Goal: Task Accomplishment & Management: Complete application form

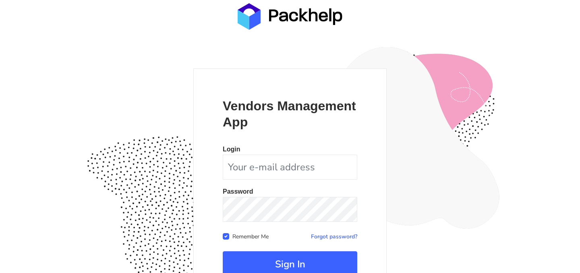
scroll to position [75, 0]
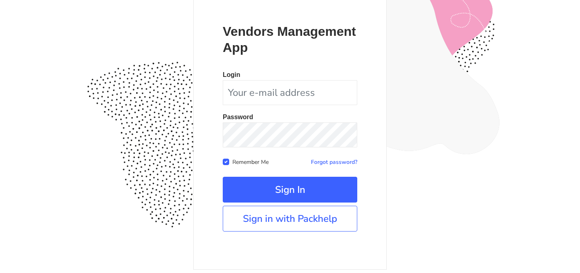
click at [303, 231] on div "Vendors Management App Login Password Remember Me Forgot password? Sign In" at bounding box center [289, 132] width 193 height 276
click at [317, 225] on link "Sign in with Packhelp" at bounding box center [290, 219] width 135 height 26
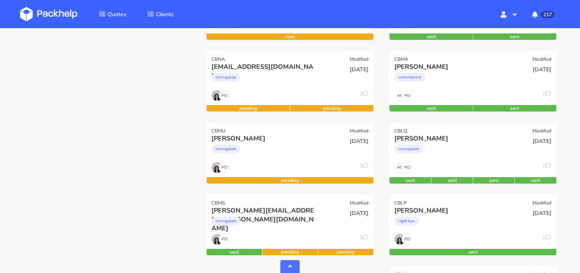
scroll to position [242, 0]
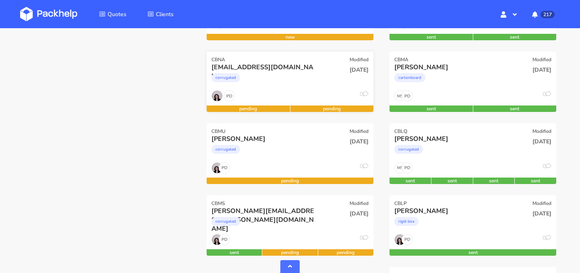
click at [301, 84] on div "corrugated" at bounding box center [264, 80] width 107 height 16
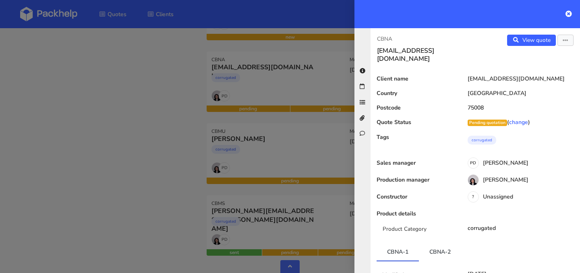
scroll to position [95, 0]
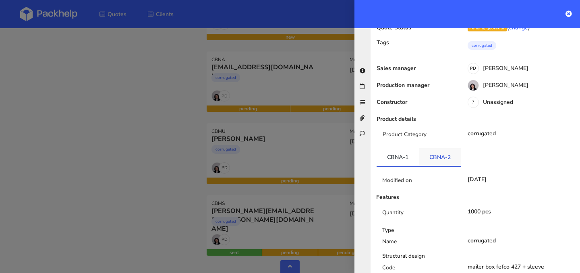
click at [438, 149] on link "CBNA-2" at bounding box center [440, 157] width 42 height 18
click at [403, 155] on link "CBNA-1" at bounding box center [398, 157] width 42 height 18
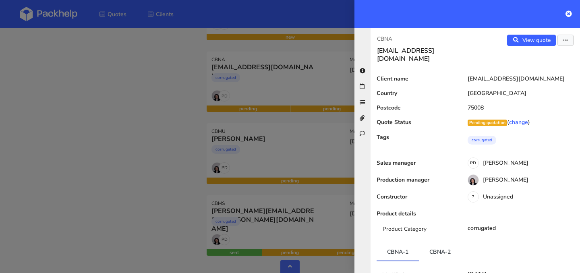
click at [185, 132] on div at bounding box center [290, 136] width 580 height 273
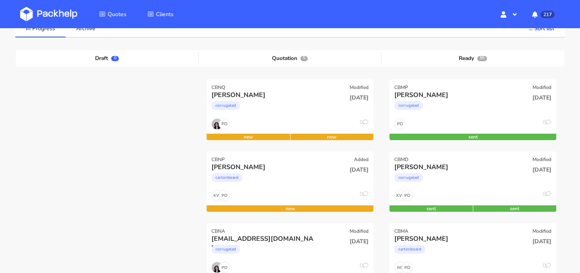
scroll to position [164, 0]
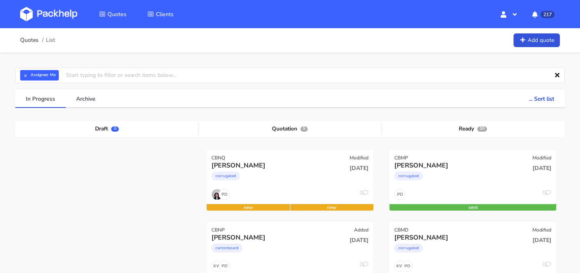
scroll to position [79, 0]
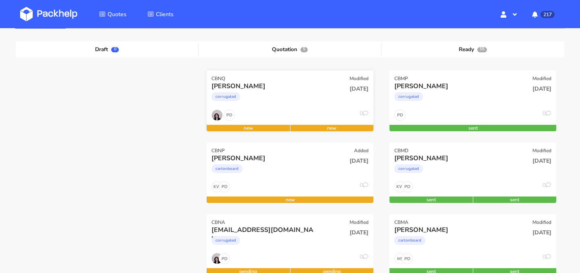
click at [269, 99] on div "corrugated" at bounding box center [264, 99] width 107 height 16
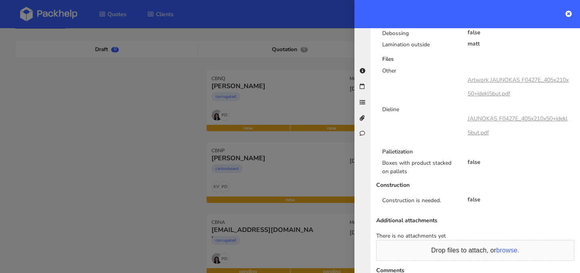
scroll to position [530, 0]
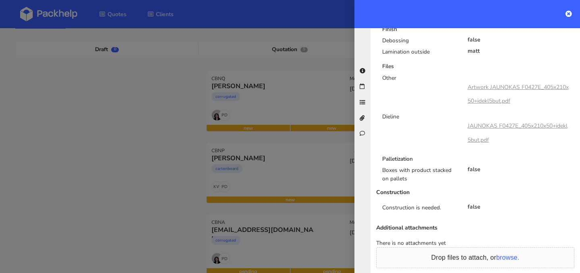
click at [491, 87] on link "Artwork JAUNOKAS F0427E_405x210x50+idekl5but.pdf" at bounding box center [518, 93] width 101 height 21
click at [329, 59] on div at bounding box center [290, 136] width 580 height 273
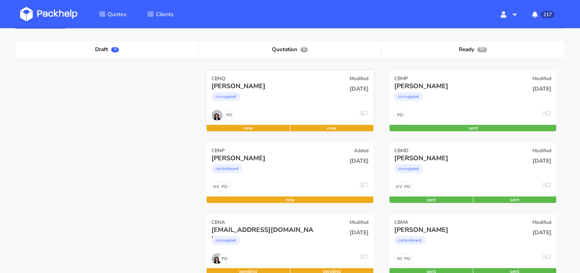
click at [313, 97] on div "corrugated" at bounding box center [264, 99] width 107 height 16
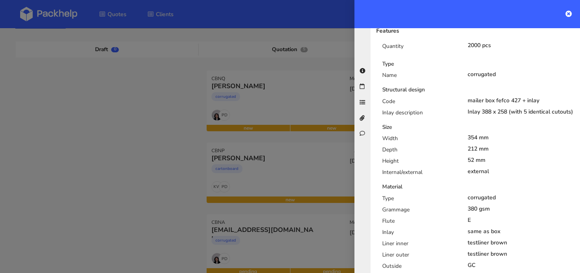
scroll to position [0, 0]
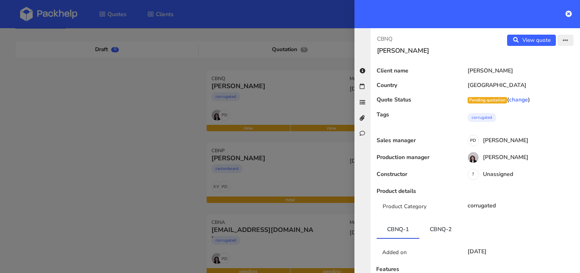
click at [565, 40] on icon "button" at bounding box center [566, 41] width 6 height 6
click at [551, 56] on link "Edit quote" at bounding box center [539, 56] width 71 height 13
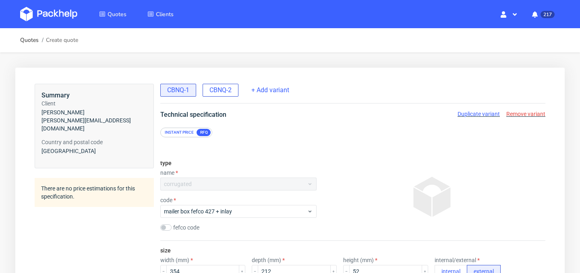
click at [216, 91] on span "CBNQ-2" at bounding box center [220, 90] width 22 height 9
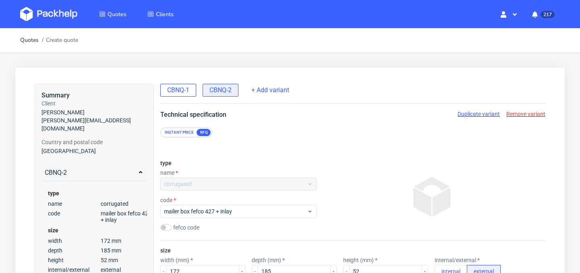
click at [184, 90] on span "CBNQ-1" at bounding box center [178, 90] width 22 height 9
click at [216, 94] on span "CBNQ-2" at bounding box center [220, 90] width 22 height 9
click at [275, 89] on span "+ Add variant" at bounding box center [270, 90] width 38 height 9
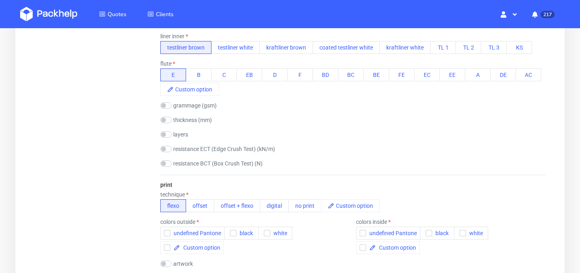
scroll to position [373, 0]
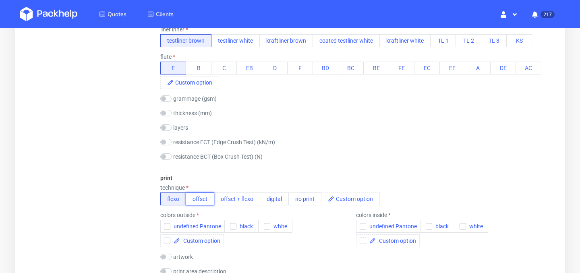
click at [198, 197] on button "offset" at bounding box center [200, 199] width 29 height 13
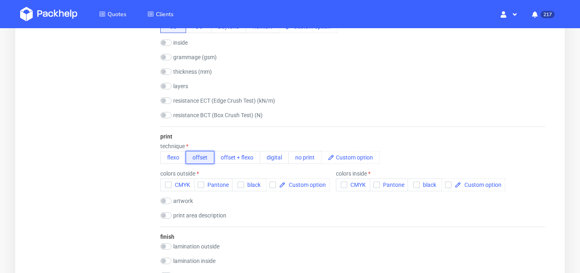
scroll to position [460, 0]
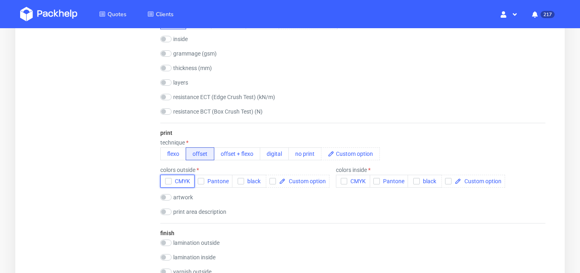
click at [168, 180] on use "button" at bounding box center [168, 181] width 4 height 3
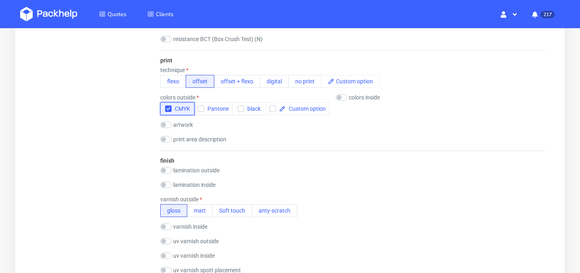
scroll to position [532, 0]
click at [206, 211] on button "matt" at bounding box center [200, 211] width 26 height 13
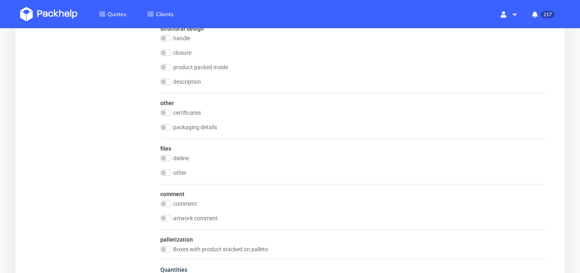
scroll to position [911, 0]
click at [167, 157] on input "checkbox" at bounding box center [165, 159] width 11 height 6
checkbox input "true"
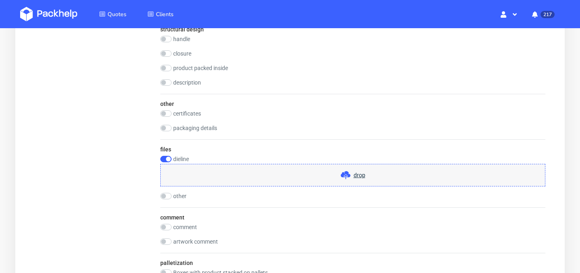
click at [360, 176] on span "drop" at bounding box center [360, 175] width 12 height 8
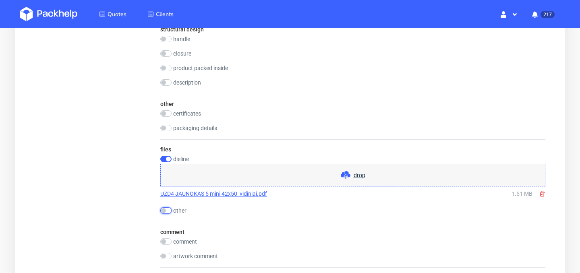
click at [166, 209] on input "checkbox" at bounding box center [165, 210] width 11 height 6
checkbox input "true"
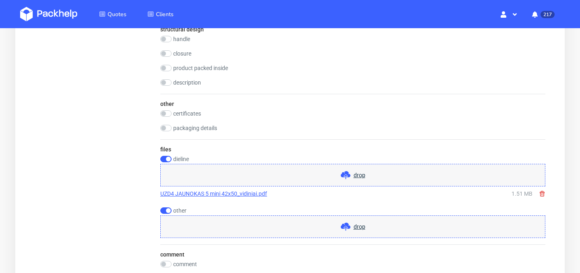
click at [358, 229] on span "drop" at bounding box center [360, 227] width 12 height 8
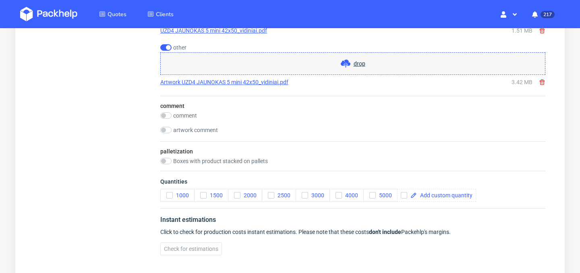
scroll to position [1071, 0]
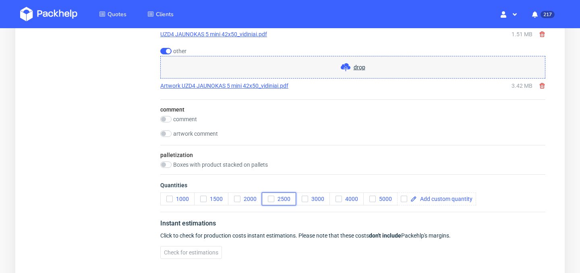
click at [272, 201] on icon "button" at bounding box center [271, 199] width 6 height 6
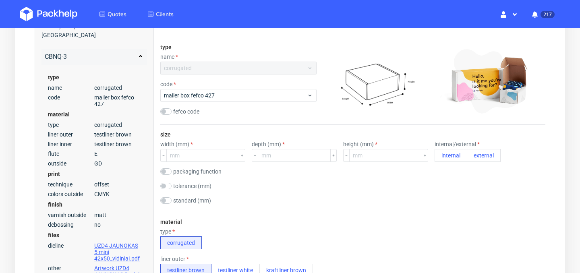
scroll to position [114, 0]
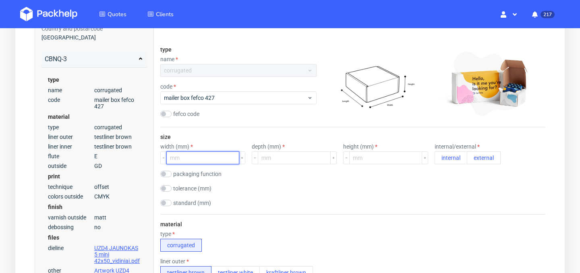
click at [205, 158] on input "number" at bounding box center [202, 157] width 73 height 13
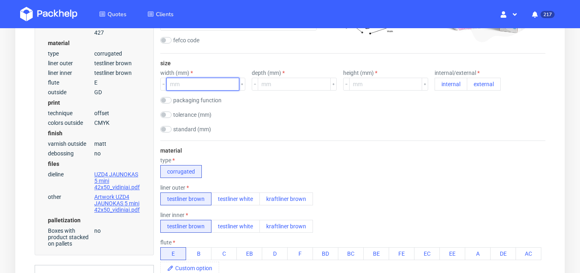
scroll to position [186, 0]
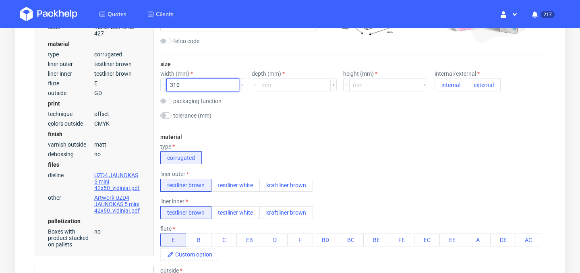
type input "310"
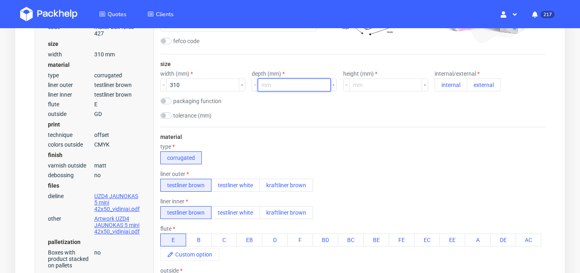
click at [286, 88] on input "number" at bounding box center [294, 85] width 73 height 13
type input "77"
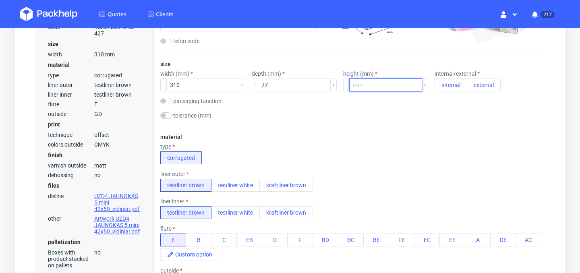
click at [351, 82] on input "number" at bounding box center [385, 85] width 73 height 13
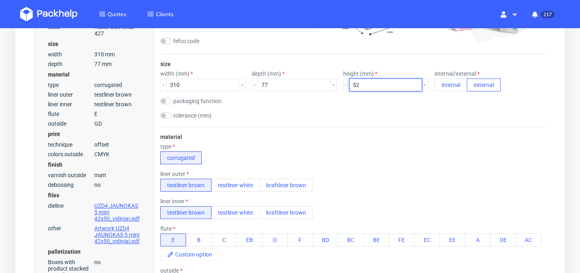
type input "52"
click at [467, 86] on button "external" at bounding box center [484, 85] width 34 height 13
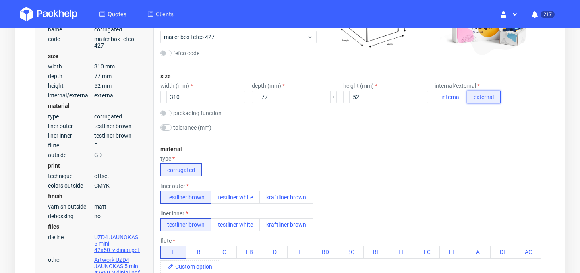
scroll to position [175, 0]
click at [298, 163] on div "type corrugated" at bounding box center [352, 165] width 385 height 21
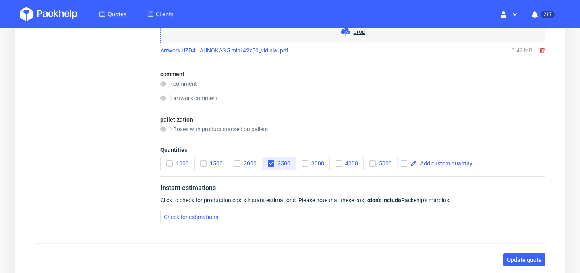
scroll to position [1092, 0]
click at [199, 216] on span "Check for estimations" at bounding box center [191, 216] width 54 height 6
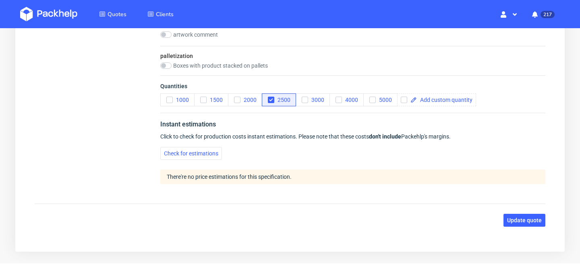
scroll to position [1174, 0]
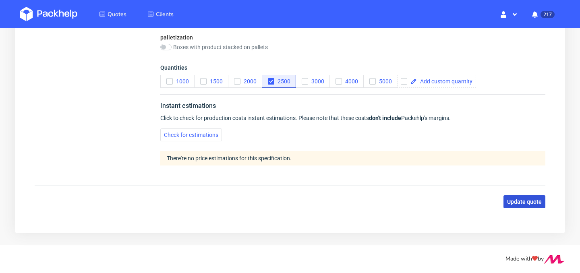
click at [525, 201] on span "Update quote" at bounding box center [524, 202] width 35 height 6
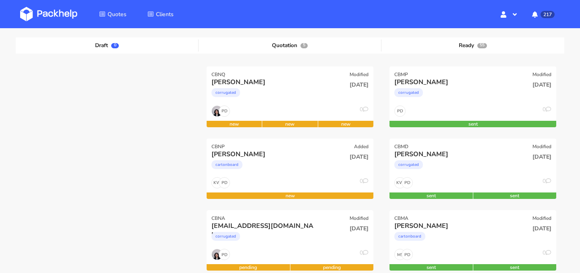
scroll to position [97, 0]
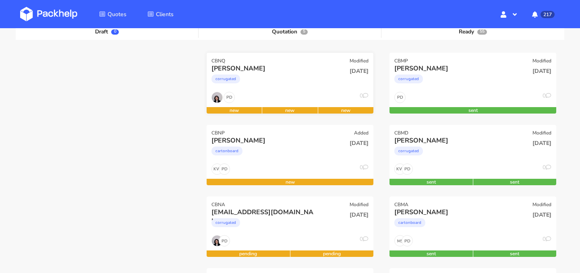
click at [280, 96] on div "PD 0" at bounding box center [290, 99] width 167 height 15
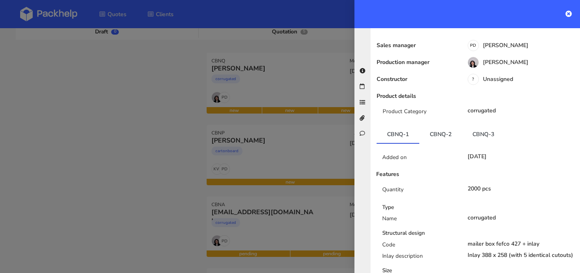
scroll to position [81, 0]
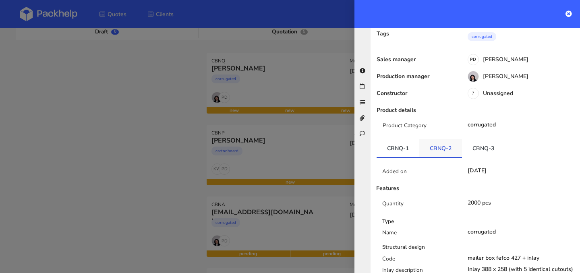
click at [442, 141] on link "CBNQ-2" at bounding box center [440, 148] width 43 height 18
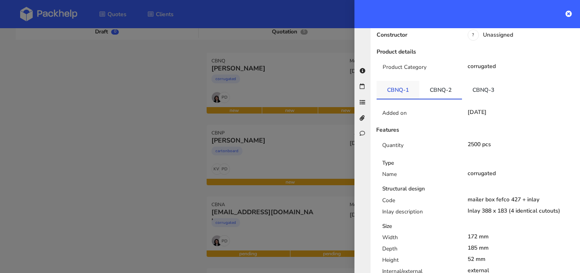
scroll to position [136, 0]
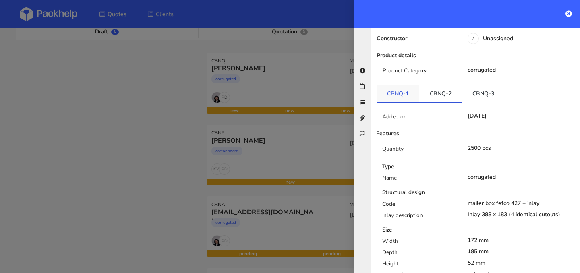
click at [407, 98] on link "CBNQ-1" at bounding box center [398, 94] width 43 height 18
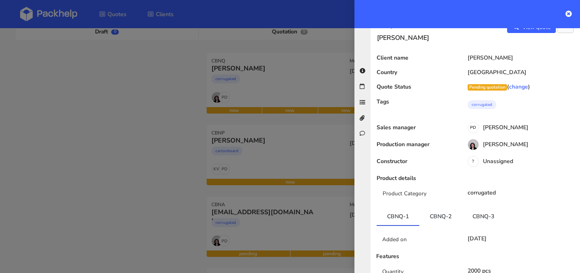
scroll to position [0, 0]
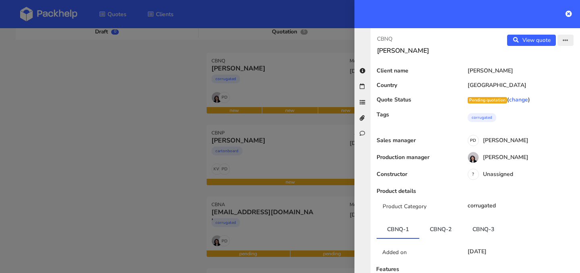
click at [566, 43] on button "button" at bounding box center [565, 40] width 16 height 11
click at [559, 54] on link "Edit quote" at bounding box center [539, 56] width 71 height 13
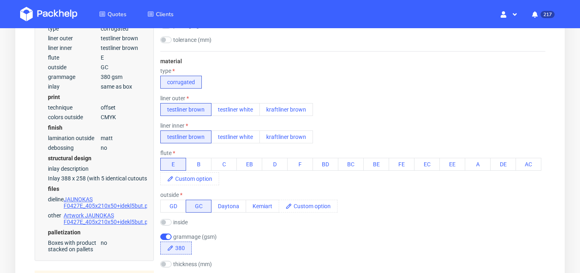
scroll to position [265, 0]
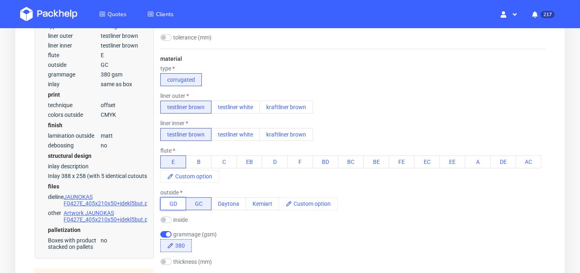
click at [176, 201] on button "GD" at bounding box center [173, 203] width 26 height 13
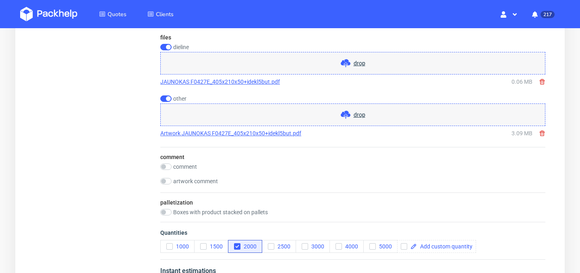
scroll to position [1257, 0]
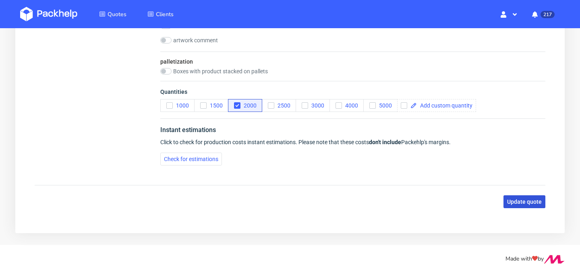
click at [526, 204] on span "Update quote" at bounding box center [524, 202] width 35 height 6
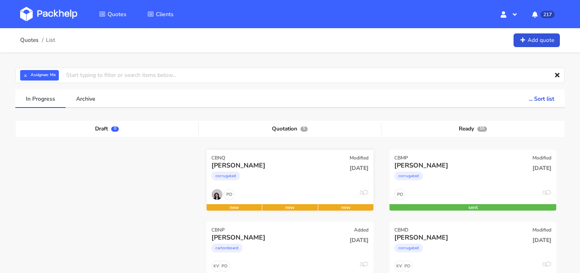
click at [274, 174] on div "corrugated" at bounding box center [264, 178] width 107 height 16
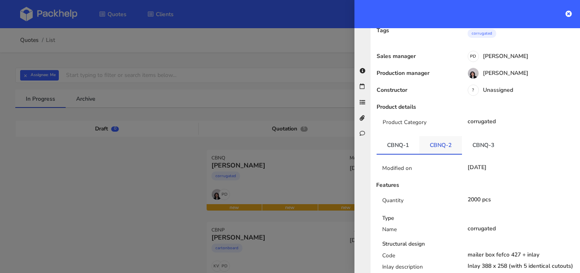
click at [435, 143] on link "CBNQ-2" at bounding box center [440, 145] width 43 height 18
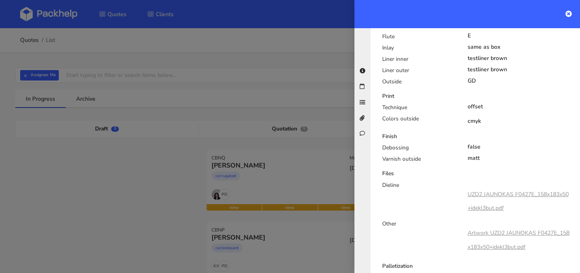
scroll to position [412, 0]
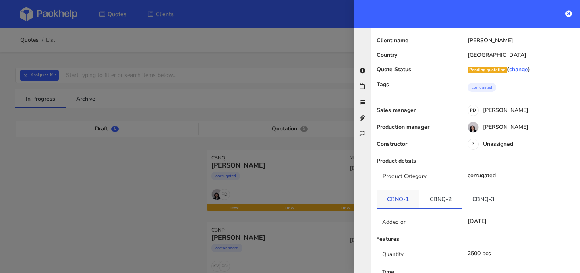
click at [393, 203] on link "CBNQ-1" at bounding box center [398, 199] width 43 height 18
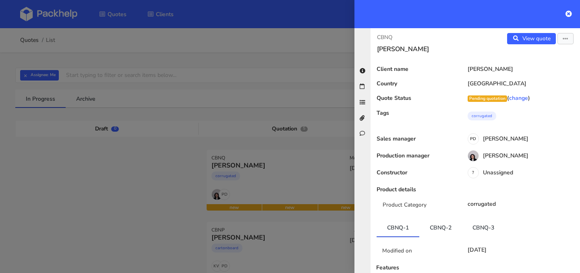
scroll to position [0, 0]
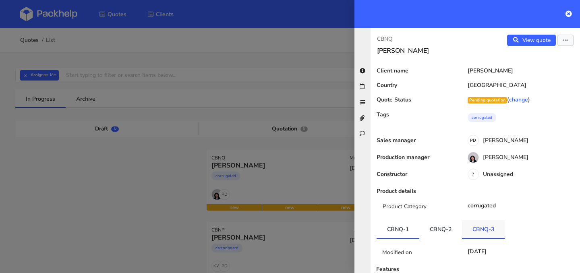
click at [479, 222] on link "CBNQ-3" at bounding box center [483, 229] width 43 height 18
click at [571, 16] on icon at bounding box center [568, 13] width 6 height 6
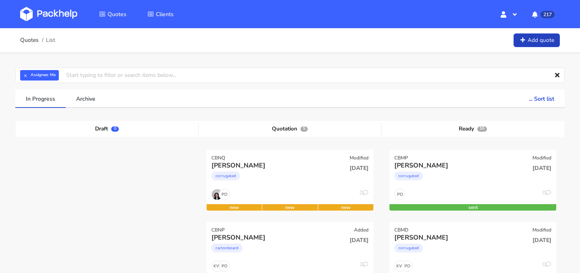
click at [540, 40] on link "Add quote" at bounding box center [537, 40] width 46 height 14
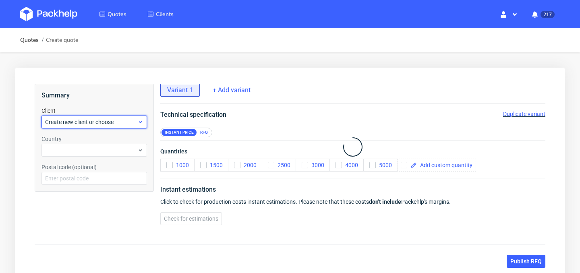
click at [123, 119] on span "Create new client or choose" at bounding box center [91, 122] width 92 height 8
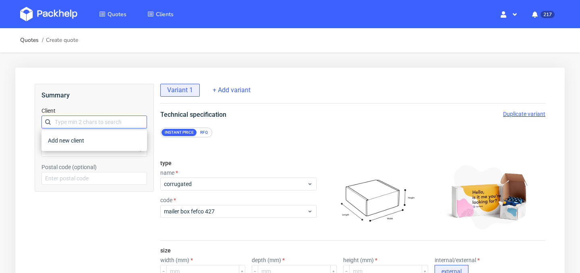
click at [117, 122] on input "text" at bounding box center [94, 122] width 106 height 13
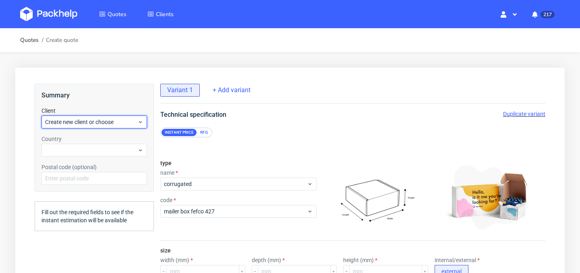
click at [117, 122] on span "Create new client or choose" at bounding box center [91, 122] width 92 height 8
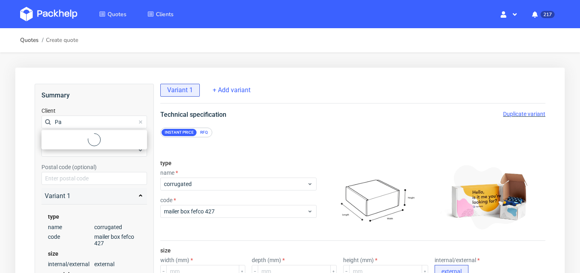
type input "P"
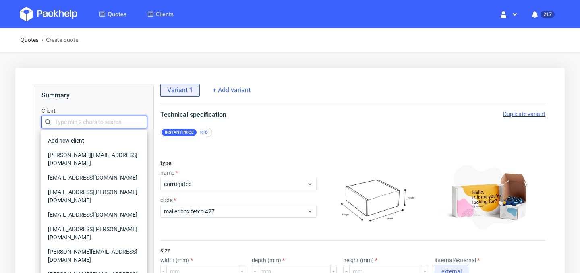
paste input "paul.walker@thepositiveco.uk"
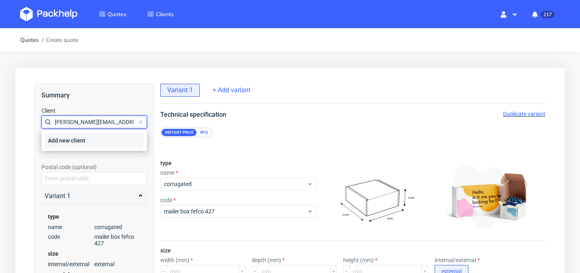
type input "paul.walker@thepositiveco.uk"
click at [112, 141] on div "Add new client" at bounding box center [94, 140] width 99 height 14
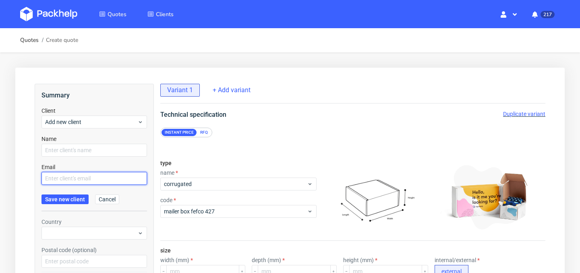
click at [93, 174] on input "text" at bounding box center [94, 178] width 106 height 13
paste input "paul.walker@thepositiveco.uk"
type input "paul.walker@thepositiveco.uk"
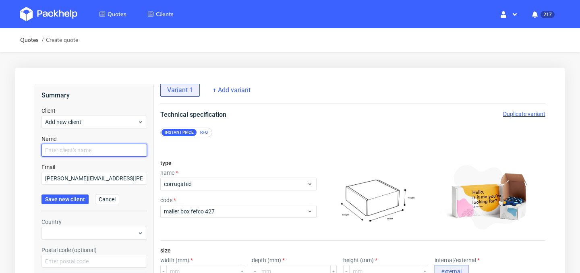
click at [83, 156] on input "text" at bounding box center [94, 150] width 106 height 13
type input "Paul Walker"
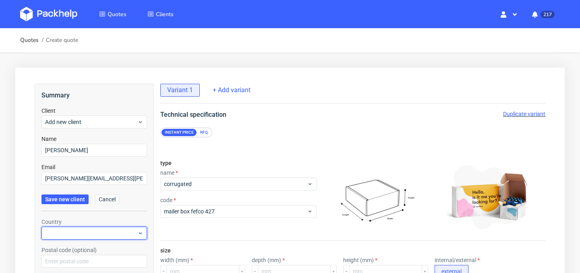
click at [74, 231] on div at bounding box center [94, 233] width 106 height 13
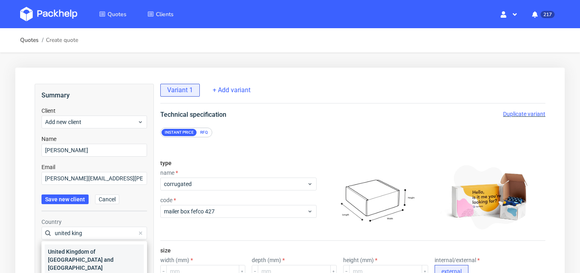
type input "united king"
click at [68, 251] on div "United Kingdom of Great Britain and Northern Ireland" at bounding box center [94, 259] width 99 height 31
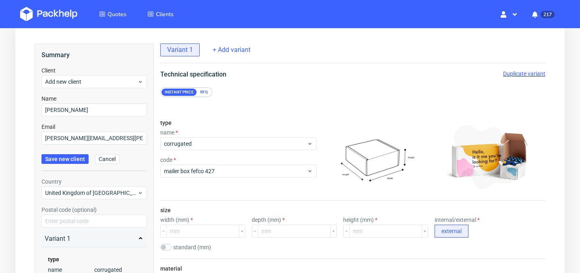
scroll to position [46, 0]
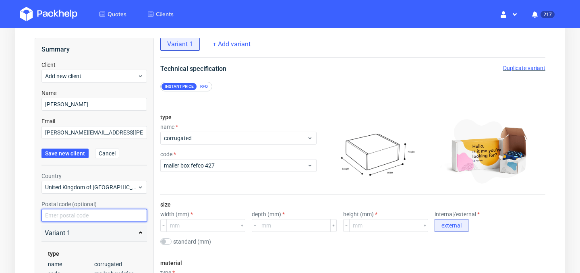
click at [97, 215] on input "text" at bounding box center [94, 215] width 106 height 13
click at [95, 215] on input "text" at bounding box center [94, 215] width 106 height 13
paste input "DN327AG"
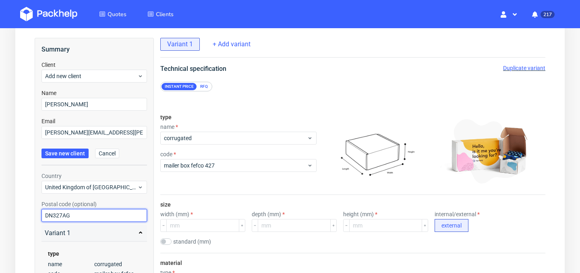
click at [58, 214] on input "DN327AG" at bounding box center [94, 215] width 106 height 13
drag, startPoint x: 73, startPoint y: 217, endPoint x: 42, endPoint y: 215, distance: 30.7
click at [42, 215] on input "DN327AG" at bounding box center [94, 215] width 106 height 13
click at [58, 215] on input "DN327AG" at bounding box center [94, 215] width 106 height 13
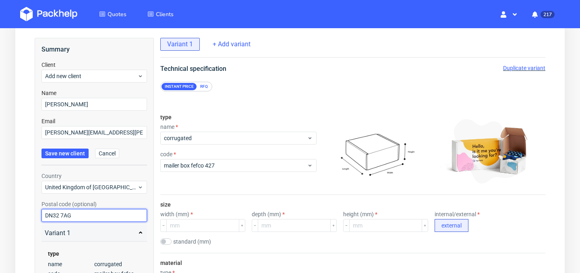
type input "DN32 7AG"
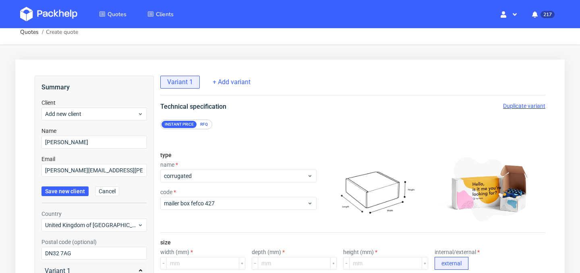
scroll to position [0, 0]
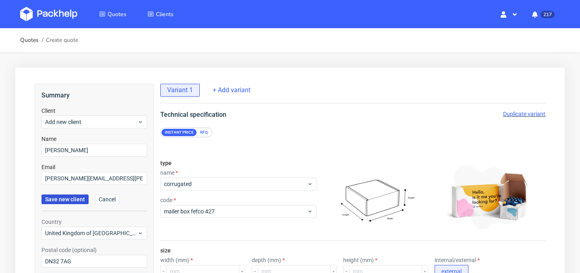
click at [72, 199] on span "Save new client" at bounding box center [65, 200] width 40 height 6
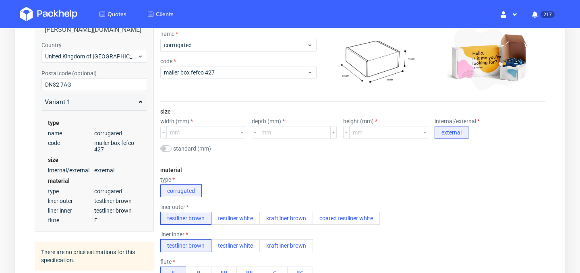
scroll to position [106, 0]
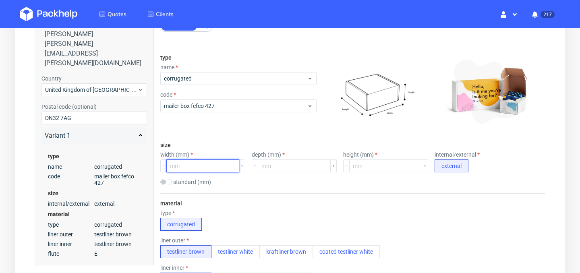
click at [215, 170] on input "number" at bounding box center [202, 165] width 73 height 13
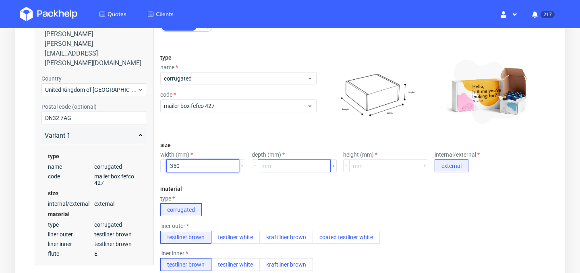
type input "350"
click at [281, 162] on input "number" at bounding box center [294, 165] width 73 height 13
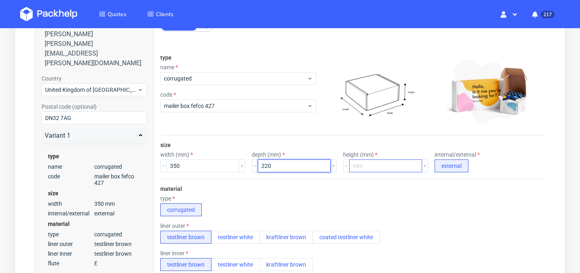
type input "220"
click at [349, 168] on input "number" at bounding box center [385, 165] width 73 height 13
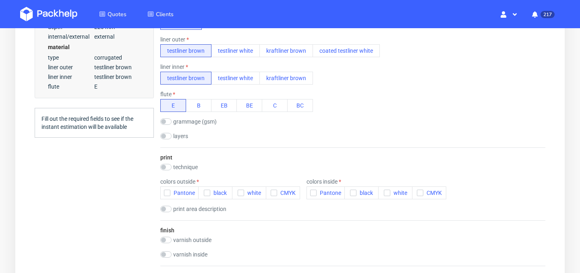
scroll to position [293, 0]
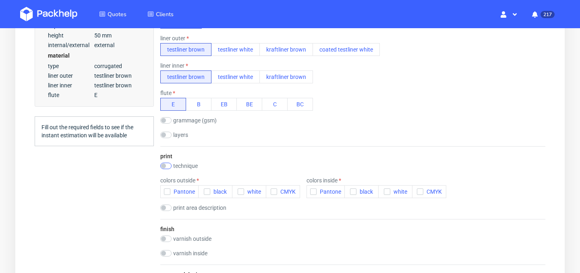
type input "50"
click at [168, 166] on input "checkbox" at bounding box center [165, 166] width 11 height 6
checkbox input "true"
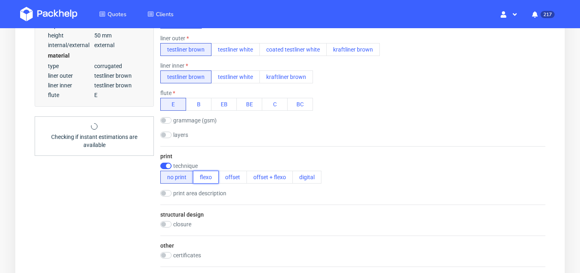
click at [205, 177] on button "flexo" at bounding box center [206, 177] width 26 height 13
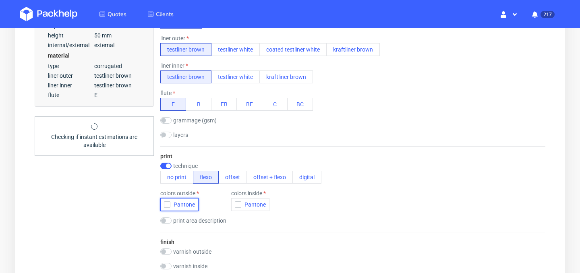
click at [168, 204] on use "button" at bounding box center [168, 204] width 4 height 3
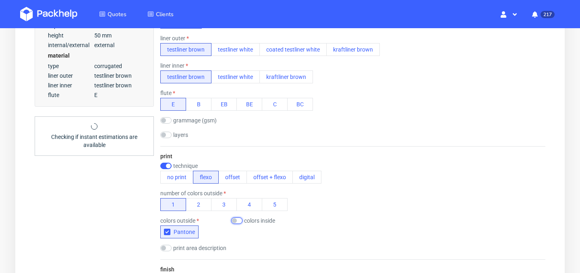
click at [241, 222] on input "checkbox" at bounding box center [236, 220] width 11 height 6
checkbox input "true"
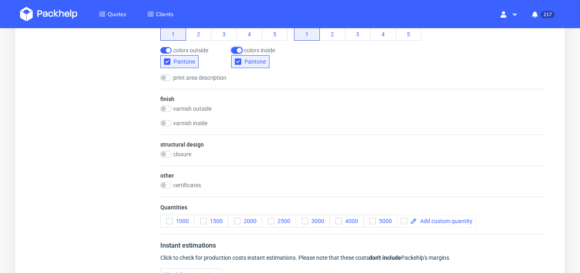
scroll to position [463, 0]
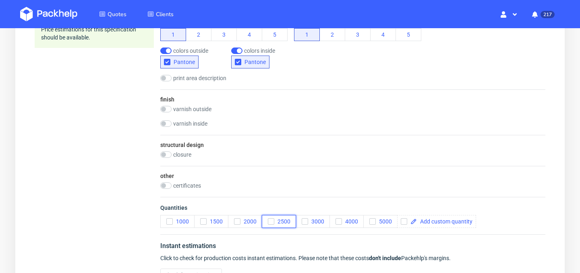
click at [269, 222] on icon "button" at bounding box center [271, 222] width 6 height 6
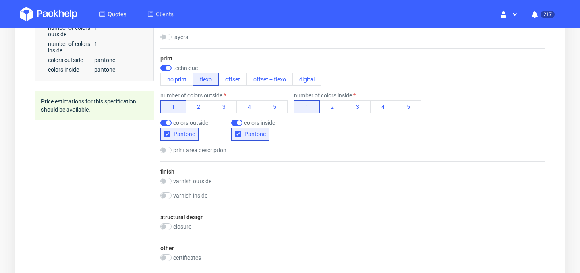
scroll to position [579, 0]
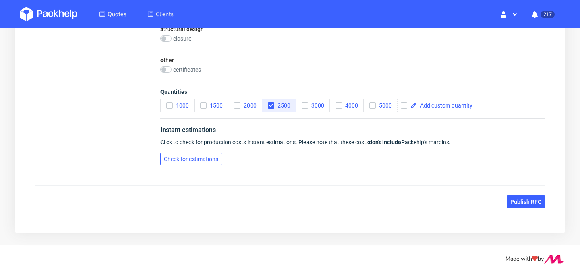
click at [207, 156] on span "Check for estimations" at bounding box center [191, 159] width 54 height 6
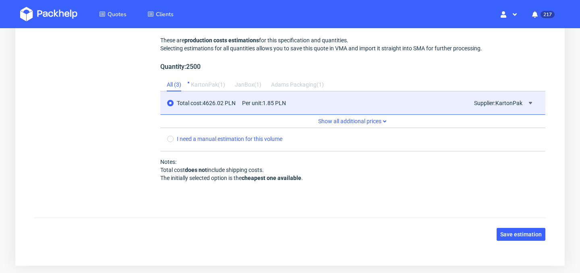
scroll to position [736, 0]
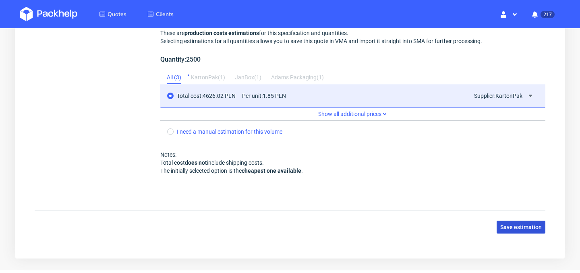
click at [514, 228] on span "Save estimation" at bounding box center [520, 227] width 41 height 6
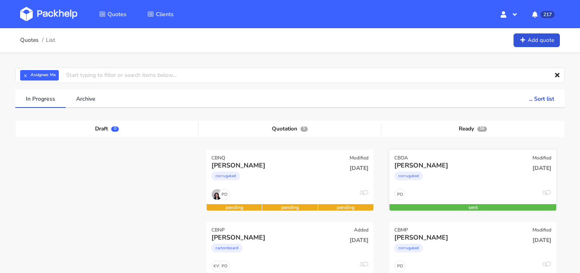
click at [452, 174] on div "corrugated" at bounding box center [447, 178] width 107 height 16
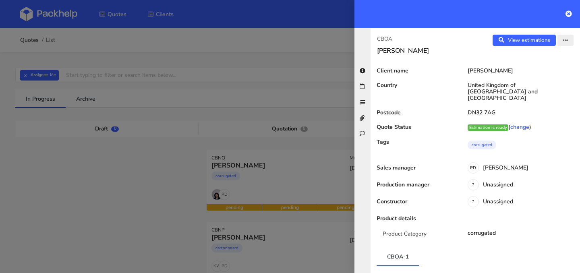
click at [565, 41] on icon "button" at bounding box center [566, 41] width 6 height 6
click at [543, 68] on link "Edit quote" at bounding box center [539, 71] width 71 height 13
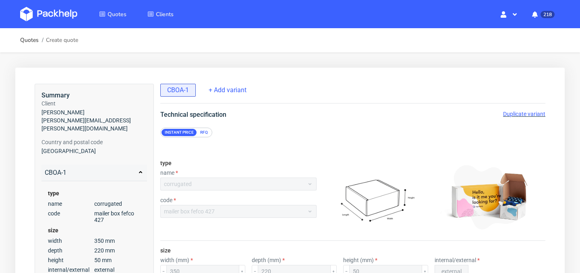
click at [527, 112] on span "Duplicate variant" at bounding box center [524, 114] width 42 height 6
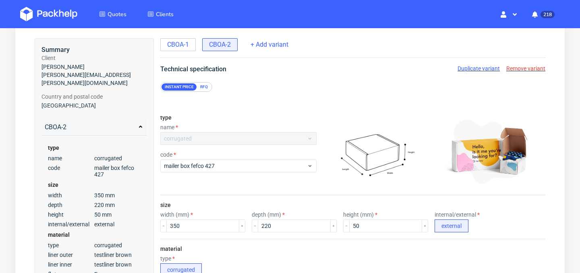
scroll to position [71, 0]
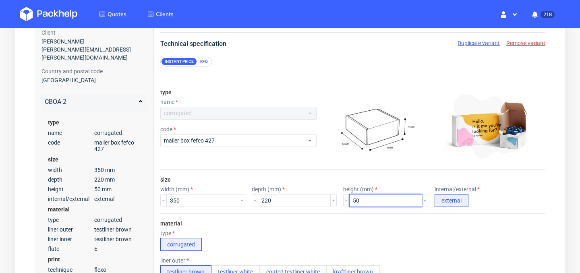
click at [354, 196] on input "50" at bounding box center [385, 200] width 73 height 13
click at [356, 201] on input "50" at bounding box center [385, 200] width 73 height 13
type input "5"
type input "100"
click at [290, 241] on div "type corrugated" at bounding box center [352, 240] width 385 height 21
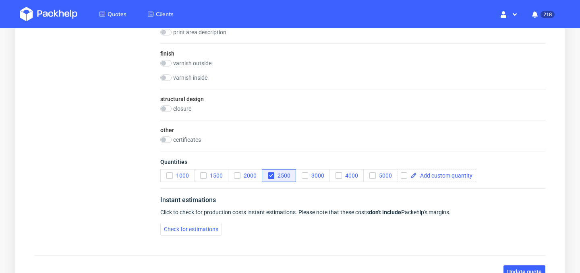
scroll to position [512, 0]
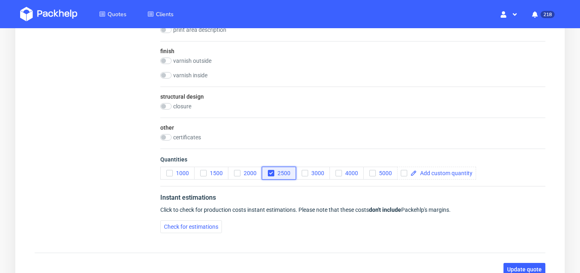
click at [270, 172] on icon "button" at bounding box center [271, 173] width 6 height 6
click at [170, 172] on use "button" at bounding box center [170, 173] width 4 height 3
click at [176, 226] on span "Check for estimations" at bounding box center [191, 227] width 54 height 6
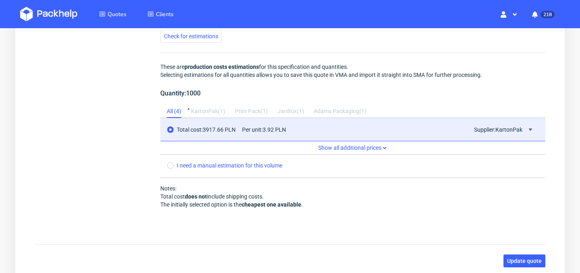
scroll to position [704, 0]
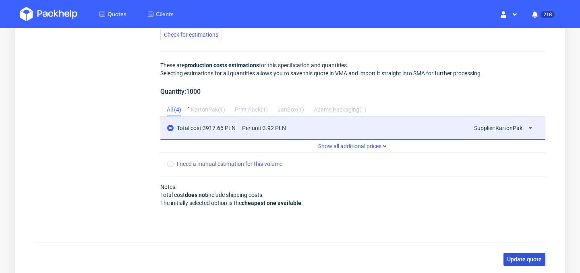
click at [525, 263] on button "Update quote" at bounding box center [524, 259] width 42 height 13
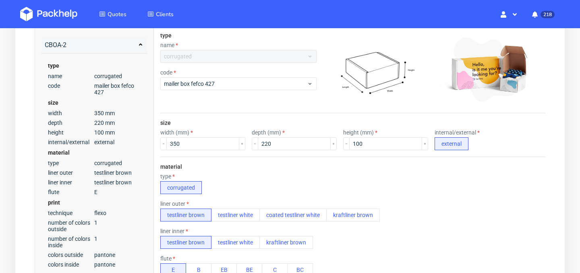
scroll to position [126, 0]
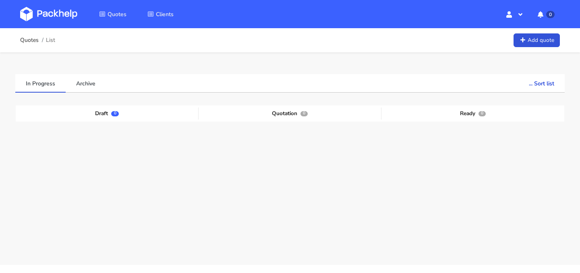
click at [300, 63] on div "In Progress Archive ... Sort list Last added From old to new Last updated Estim…" at bounding box center [290, 158] width 580 height 213
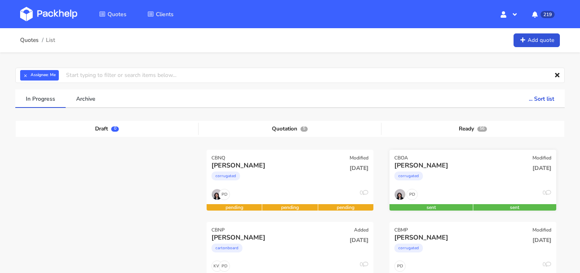
click at [478, 171] on div "corrugated" at bounding box center [447, 178] width 107 height 16
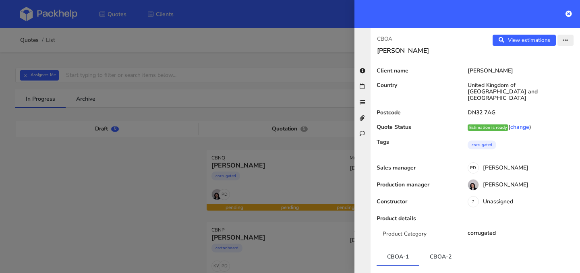
click at [563, 40] on icon "button" at bounding box center [566, 41] width 6 height 6
click at [542, 70] on link "Edit quote" at bounding box center [539, 71] width 71 height 13
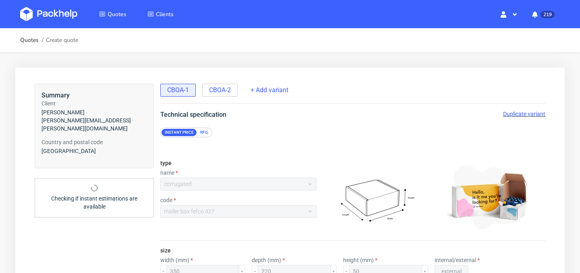
click at [529, 111] on span "Duplicate variant" at bounding box center [524, 114] width 42 height 6
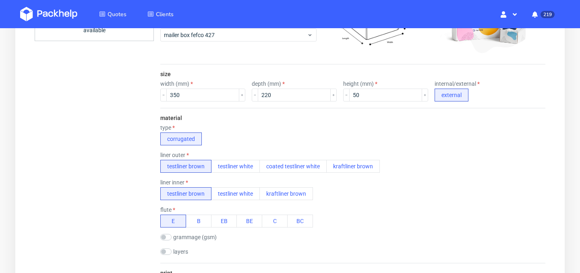
scroll to position [202, 0]
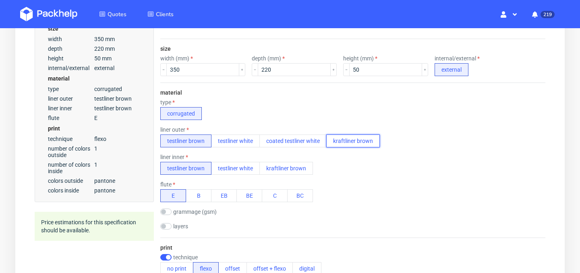
click at [351, 142] on button "kraftliner brown" at bounding box center [353, 141] width 54 height 13
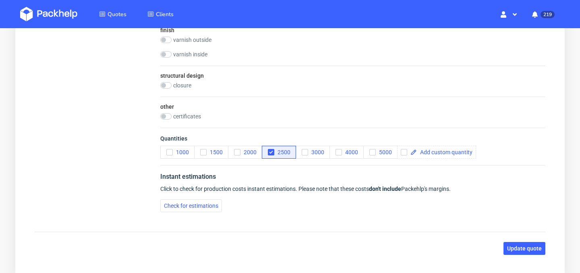
scroll to position [535, 0]
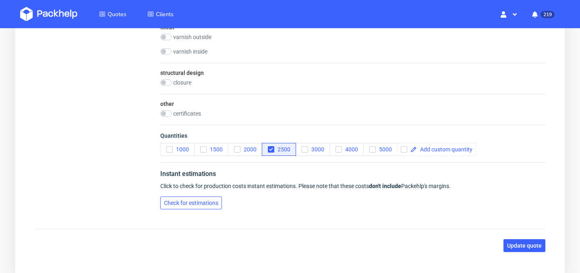
click at [203, 203] on span "Check for estimations" at bounding box center [191, 203] width 54 height 6
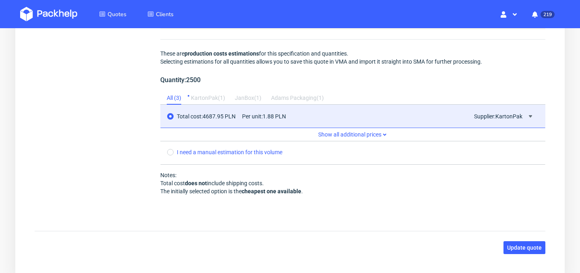
scroll to position [740, 0]
click at [532, 249] on span "Update quote" at bounding box center [524, 247] width 35 height 6
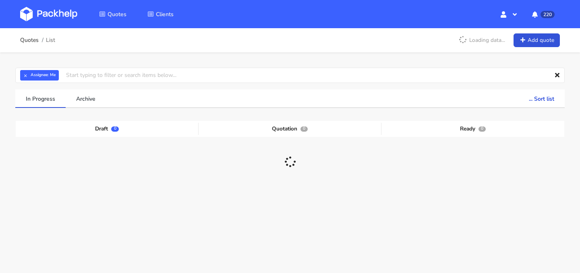
scroll to position [35, 0]
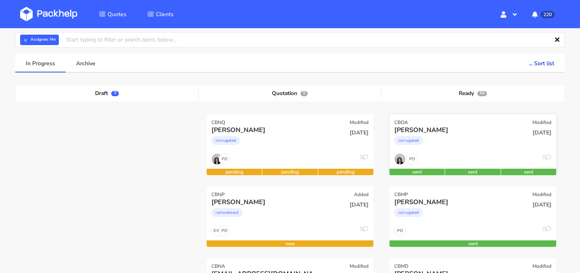
click at [462, 149] on div "corrugated" at bounding box center [447, 143] width 107 height 16
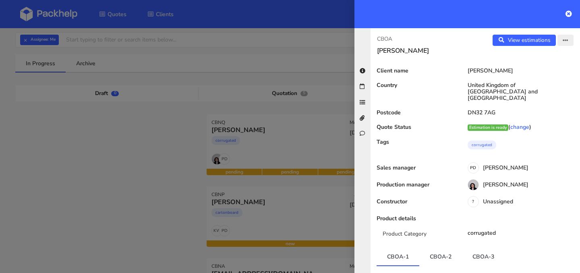
click at [565, 40] on icon "button" at bounding box center [566, 41] width 6 height 6
click at [546, 70] on link "Edit quote" at bounding box center [539, 71] width 71 height 13
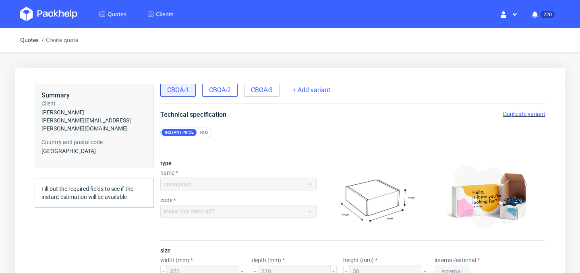
click at [226, 92] on span "CBOA-2" at bounding box center [220, 90] width 22 height 9
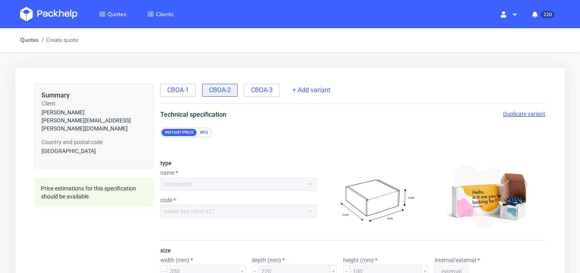
click at [521, 115] on span "Duplicate variant" at bounding box center [524, 114] width 42 height 6
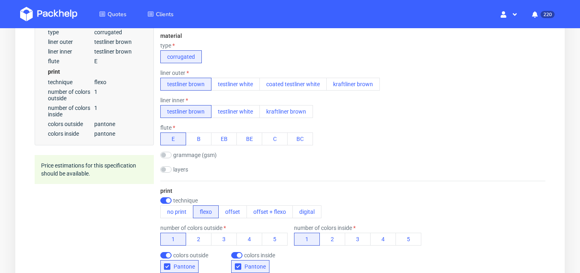
scroll to position [258, 0]
click at [360, 89] on button "kraftliner brown" at bounding box center [353, 85] width 54 height 13
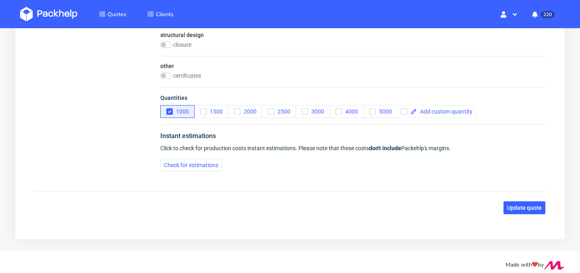
scroll to position [579, 0]
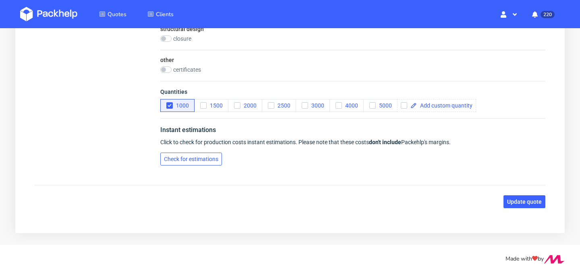
click at [206, 160] on span "Check for estimations" at bounding box center [191, 159] width 54 height 6
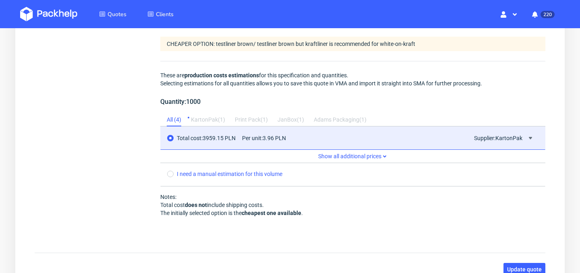
scroll to position [767, 0]
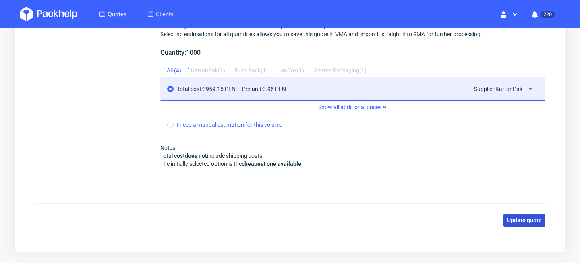
click at [520, 222] on span "Update quote" at bounding box center [524, 220] width 35 height 6
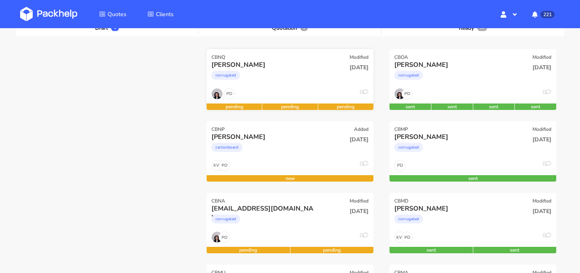
scroll to position [101, 0]
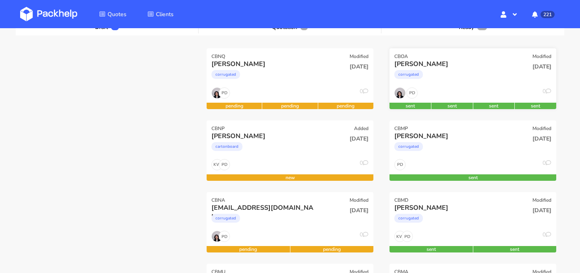
click at [460, 88] on div "PD 0" at bounding box center [472, 94] width 167 height 15
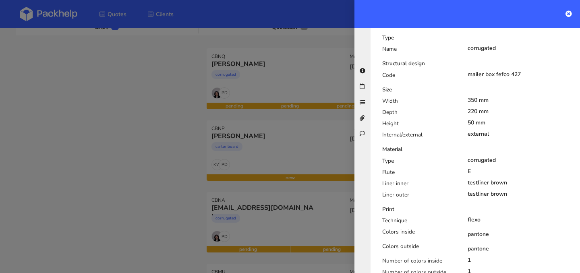
scroll to position [0, 0]
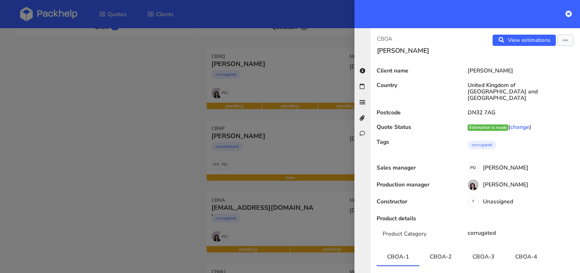
click at [147, 72] on div at bounding box center [290, 136] width 580 height 273
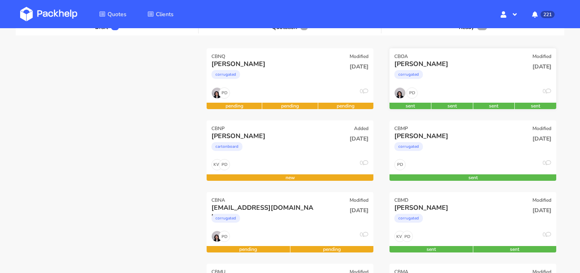
click at [460, 75] on div "corrugated" at bounding box center [447, 76] width 107 height 16
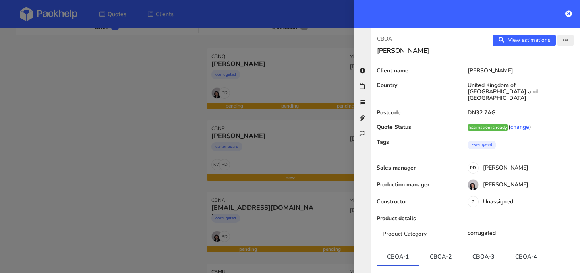
click at [562, 40] on button "button" at bounding box center [565, 40] width 16 height 11
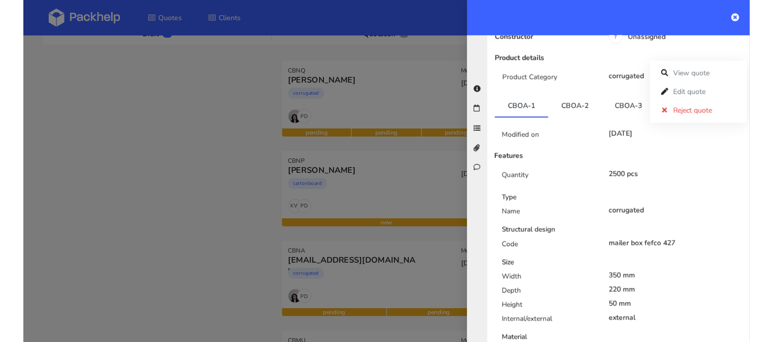
scroll to position [190, 0]
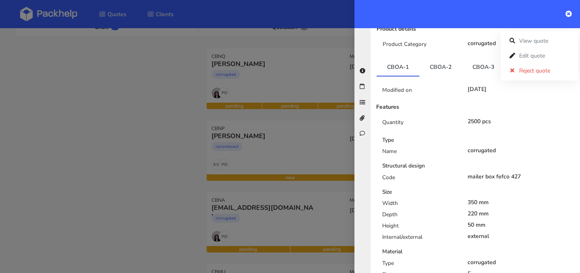
drag, startPoint x: 489, startPoint y: 218, endPoint x: 375, endPoint y: 195, distance: 116.4
click at [375, 195] on div "Type Name corrugated Structural design Code mailer box fefco 427 Size Width 350…" at bounding box center [475, 260] width 210 height 249
copy div "Width 350 mm Depth 220 mm Height 50 mm"
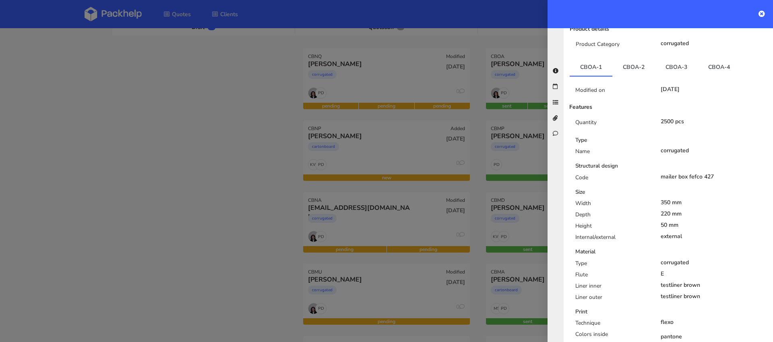
click at [262, 219] on div at bounding box center [386, 171] width 773 height 342
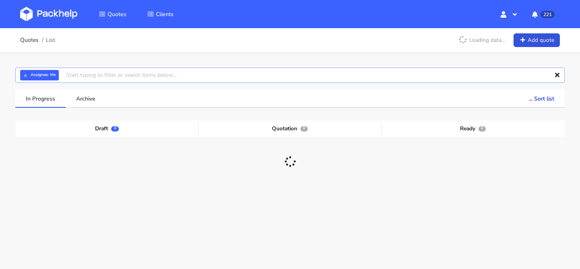
click at [182, 77] on input "text" at bounding box center [289, 75] width 549 height 15
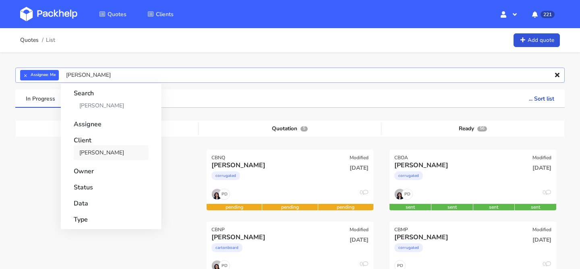
type input "[PERSON_NAME]"
click at [120, 150] on link "[PERSON_NAME]" at bounding box center [111, 152] width 75 height 15
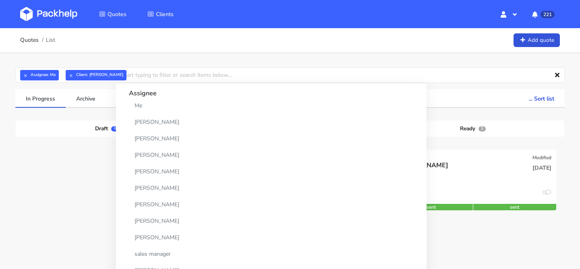
click at [45, 157] on div at bounding box center [107, 186] width 183 height 72
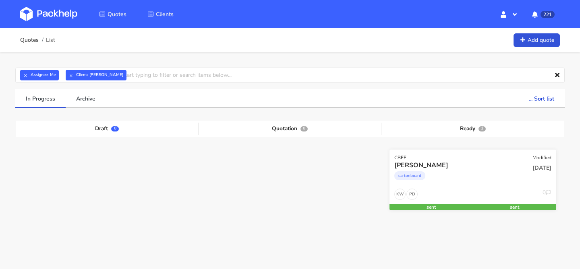
click at [482, 183] on div "cartonboard" at bounding box center [447, 178] width 107 height 16
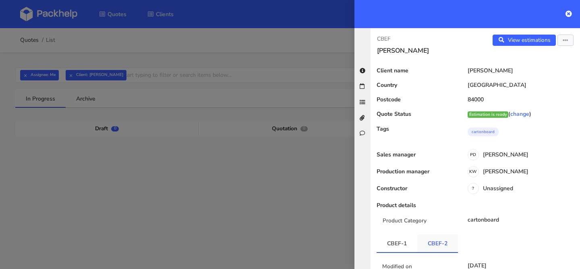
click at [439, 236] on link "CBEF-2" at bounding box center [437, 244] width 41 height 18
click at [569, 14] on icon at bounding box center [568, 13] width 6 height 6
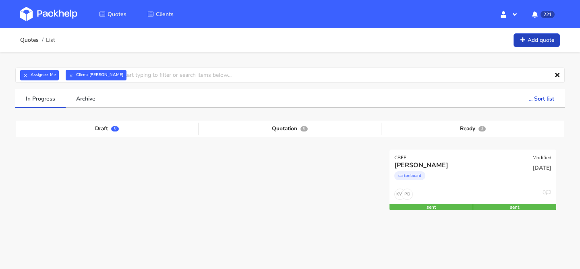
click at [538, 38] on link "Add quote" at bounding box center [537, 40] width 46 height 14
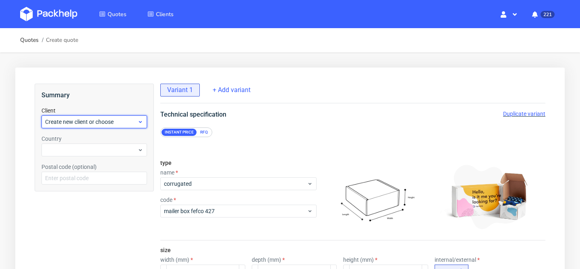
click at [108, 126] on div "Create new client or choose" at bounding box center [94, 122] width 106 height 13
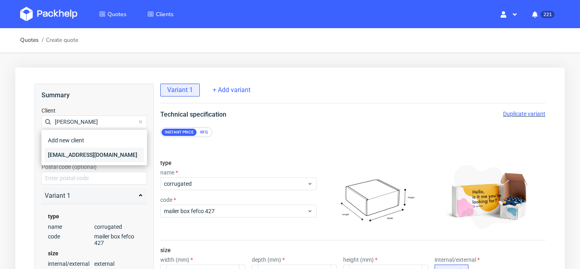
type input "dino dzafic"
click at [93, 150] on div "care@pepins.fr" at bounding box center [94, 155] width 99 height 14
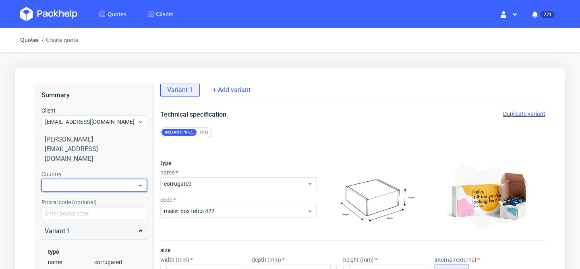
click at [108, 179] on div at bounding box center [94, 185] width 106 height 13
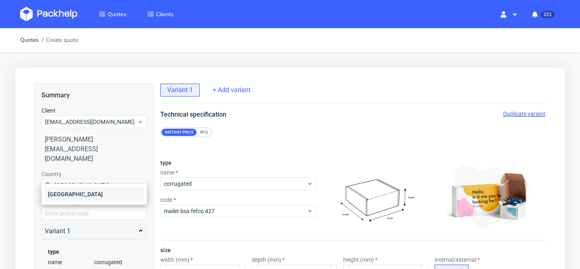
type input "france"
click at [99, 192] on div "France" at bounding box center [94, 194] width 99 height 14
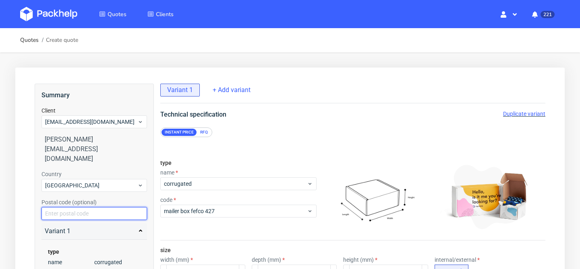
click at [91, 207] on input "text" at bounding box center [94, 213] width 106 height 13
type input "84000"
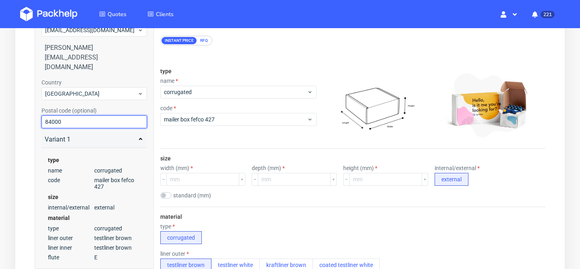
scroll to position [51, 0]
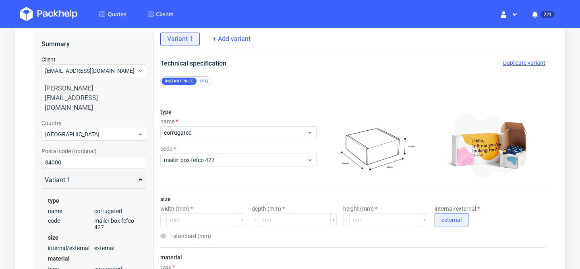
click at [203, 81] on div "RFQ" at bounding box center [204, 81] width 14 height 7
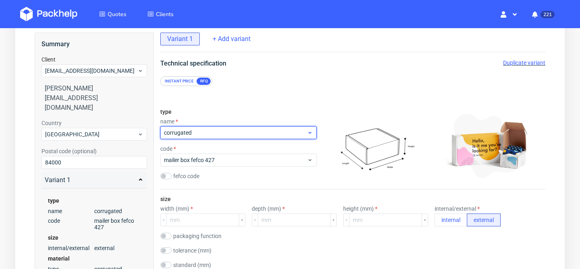
click at [215, 133] on span "corrugated" at bounding box center [235, 133] width 143 height 8
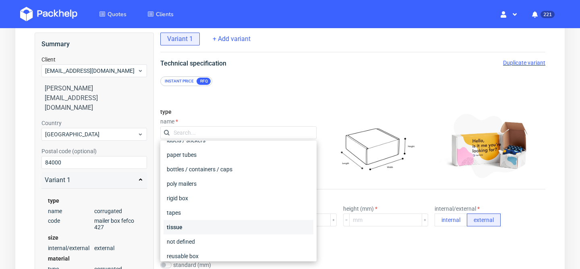
scroll to position [100, 0]
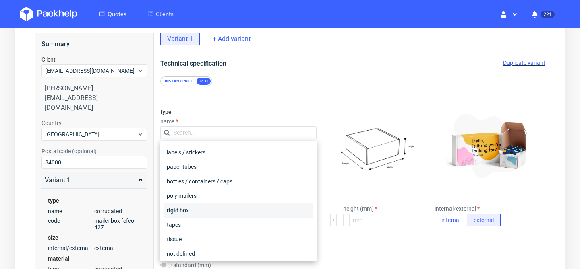
click at [221, 207] on div "rigid box" at bounding box center [239, 210] width 150 height 14
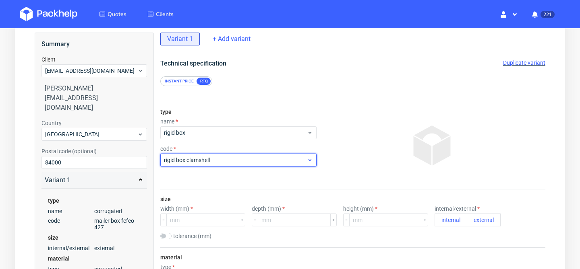
click at [232, 160] on span "rigid box clamshell" at bounding box center [235, 160] width 143 height 8
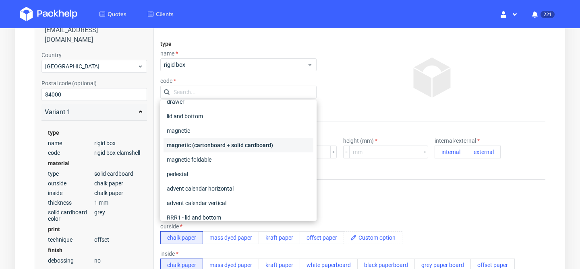
scroll to position [0, 0]
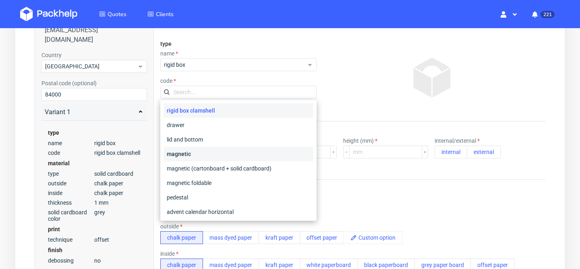
click at [230, 154] on div "magnetic" at bounding box center [239, 154] width 150 height 14
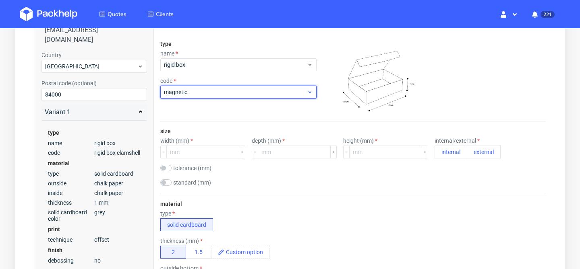
click at [273, 97] on div "magnetic" at bounding box center [238, 92] width 156 height 13
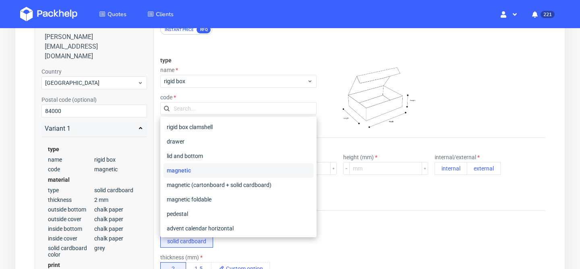
click at [331, 123] on img at bounding box center [376, 94] width 93 height 81
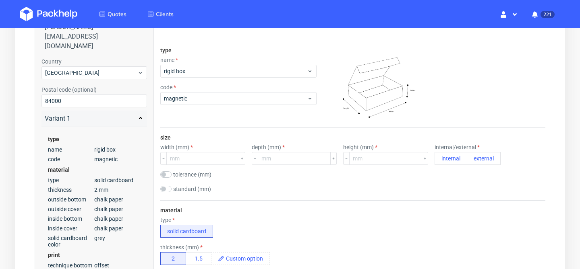
scroll to position [112, 0]
click at [183, 157] on input "number" at bounding box center [202, 159] width 73 height 13
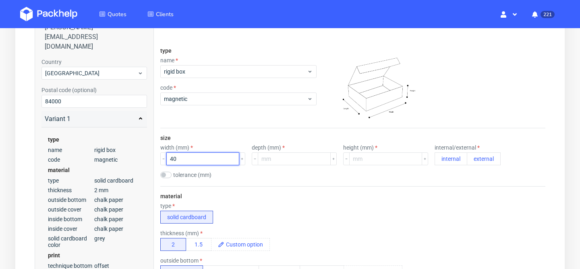
type input "4"
type input "340"
click at [274, 160] on input "number" at bounding box center [294, 159] width 73 height 13
click at [283, 159] on input "number" at bounding box center [294, 159] width 73 height 13
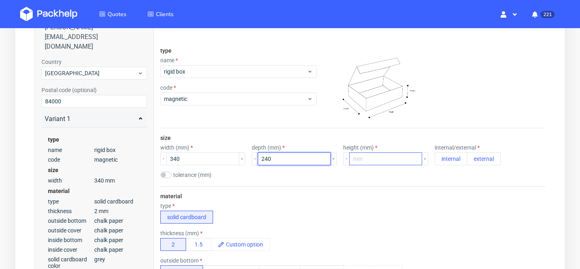
type input "240"
click at [354, 160] on input "number" at bounding box center [385, 159] width 73 height 13
type input "71"
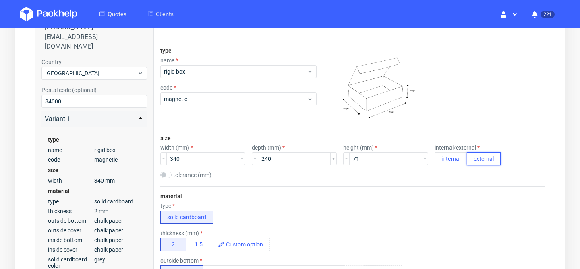
click at [467, 157] on button "external" at bounding box center [484, 159] width 34 height 13
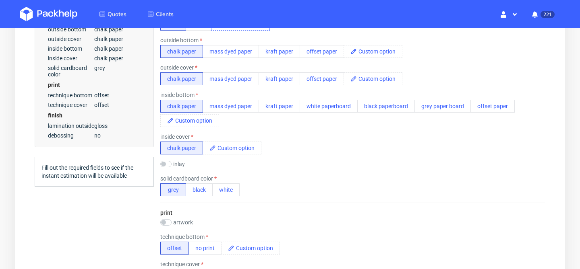
scroll to position [323, 0]
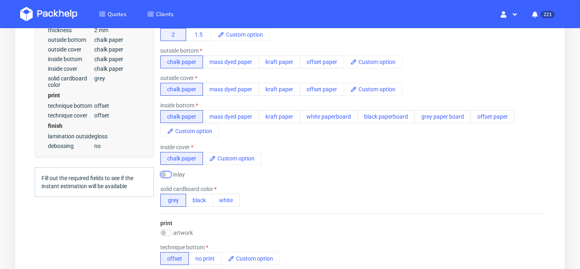
click at [166, 176] on input "checkbox" at bounding box center [165, 175] width 11 height 6
checkbox input "true"
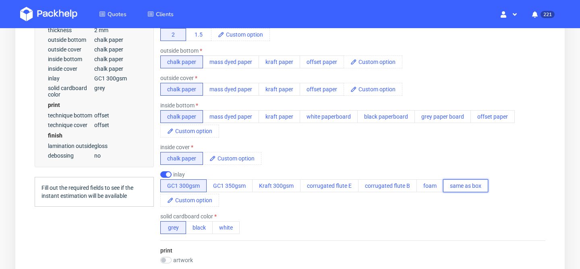
click at [461, 188] on button "same as box" at bounding box center [465, 186] width 45 height 13
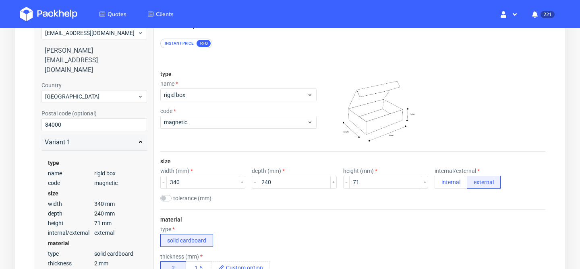
scroll to position [80, 0]
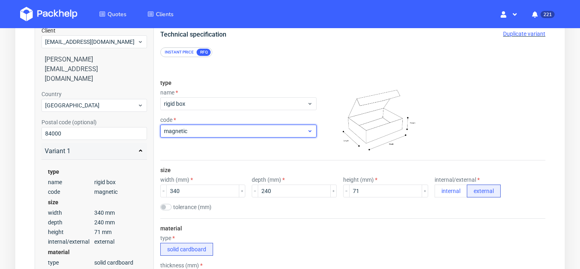
click at [239, 132] on span "magnetic" at bounding box center [235, 131] width 143 height 8
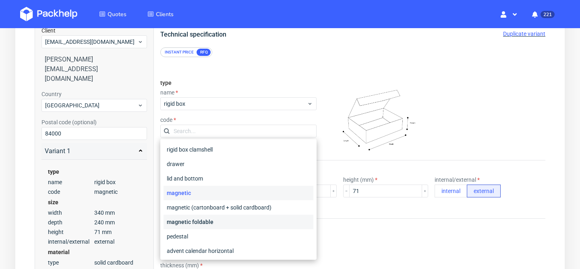
click at [235, 220] on div "magnetic foldable" at bounding box center [239, 222] width 150 height 14
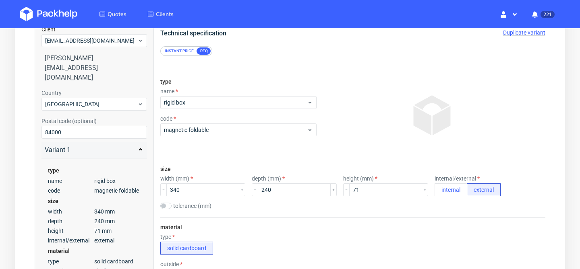
scroll to position [81, 0]
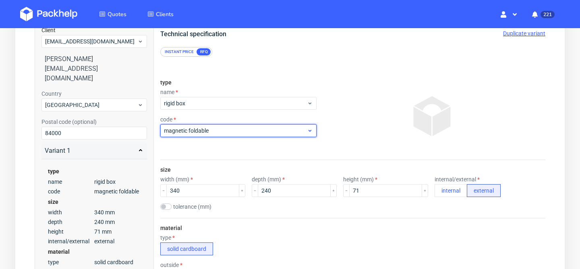
click at [226, 124] on div "magnetic foldable" at bounding box center [238, 130] width 156 height 13
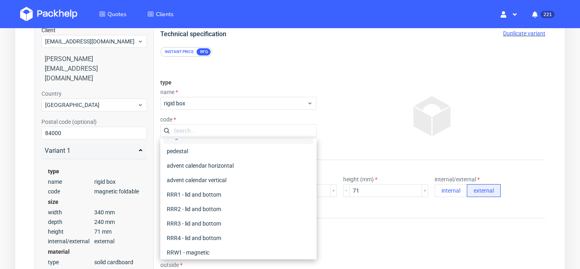
scroll to position [0, 0]
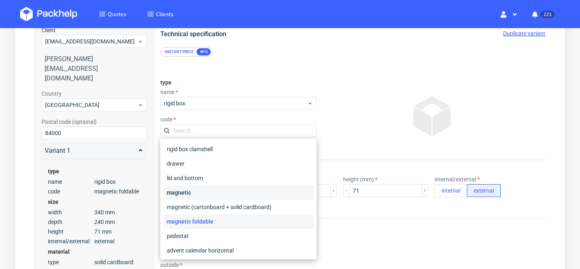
click at [219, 192] on div "magnetic" at bounding box center [239, 193] width 150 height 14
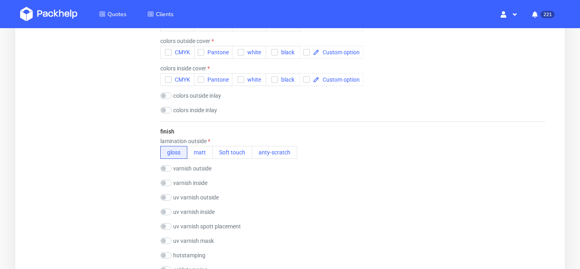
scroll to position [668, 0]
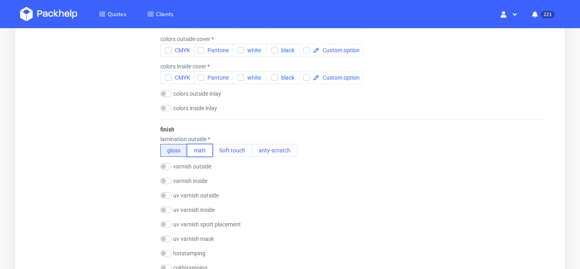
click at [203, 154] on button "matt" at bounding box center [200, 150] width 26 height 13
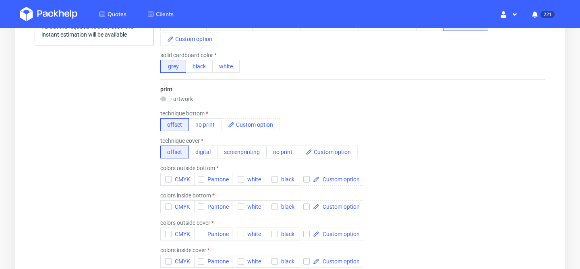
scroll to position [484, 0]
click at [231, 67] on button "white" at bounding box center [225, 66] width 27 height 13
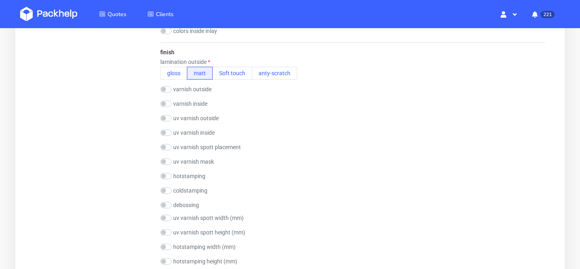
scroll to position [744, 0]
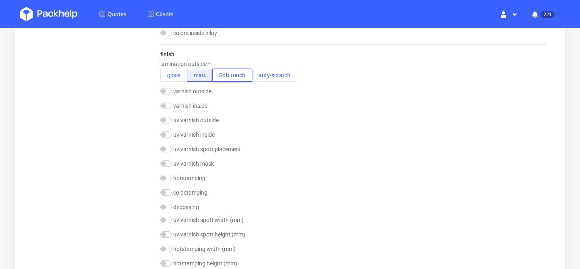
click at [230, 76] on button "Soft touch" at bounding box center [232, 75] width 40 height 13
click at [199, 77] on button "matt" at bounding box center [200, 75] width 26 height 13
click at [226, 77] on button "Soft touch" at bounding box center [232, 75] width 40 height 13
click at [202, 77] on button "matt" at bounding box center [200, 75] width 26 height 13
click at [167, 92] on input "checkbox" at bounding box center [165, 91] width 11 height 6
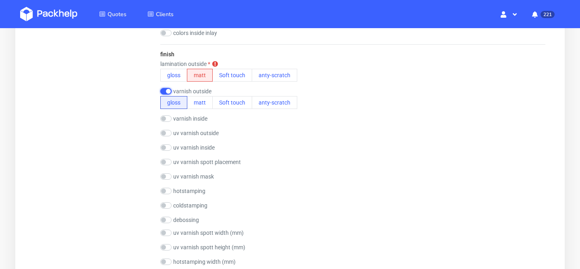
click at [167, 92] on input "checkbox" at bounding box center [165, 91] width 11 height 6
checkbox input "false"
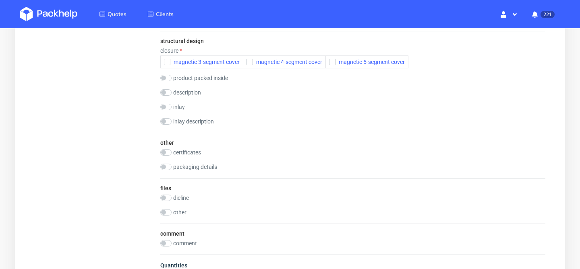
scroll to position [1106, 0]
click at [251, 59] on icon "button" at bounding box center [250, 61] width 6 height 6
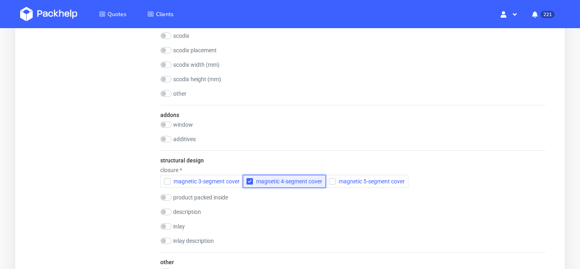
scroll to position [1004, 0]
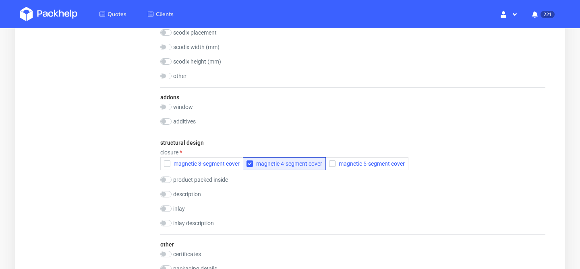
click at [166, 176] on div "structural design closure magnetic 3-segment cover magnetic 4-segment cover mag…" at bounding box center [352, 184] width 385 height 102
click at [166, 179] on input "checkbox" at bounding box center [165, 180] width 11 height 6
checkbox input "true"
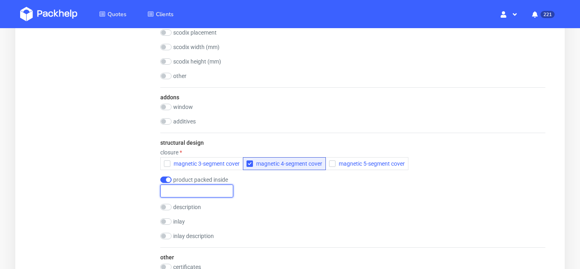
click at [184, 190] on input "text" at bounding box center [196, 191] width 73 height 13
type input "Cosmetics"
click at [173, 204] on label "description" at bounding box center [187, 207] width 28 height 6
checkbox input "true"
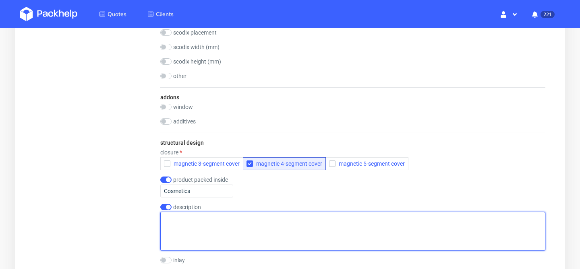
click at [176, 220] on textarea at bounding box center [352, 231] width 385 height 39
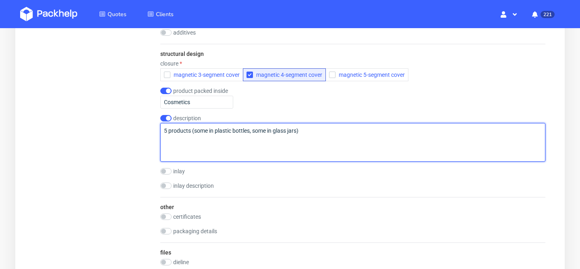
scroll to position [1094, 0]
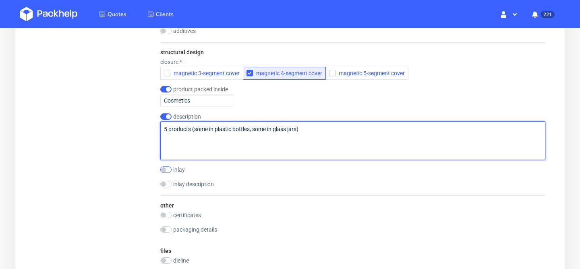
type textarea "5 products (some in plastic bottles, some in glass jars)"
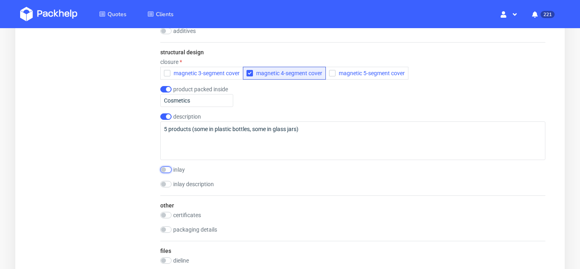
click at [165, 172] on input "checkbox" at bounding box center [165, 170] width 11 height 6
checkbox input "true"
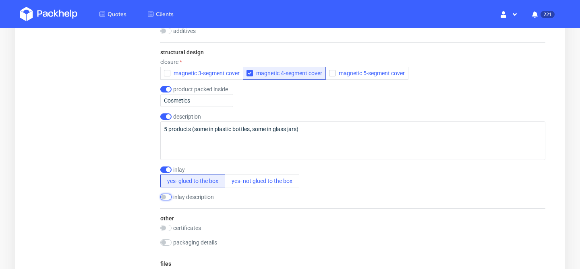
click at [165, 198] on input "checkbox" at bounding box center [165, 197] width 11 height 6
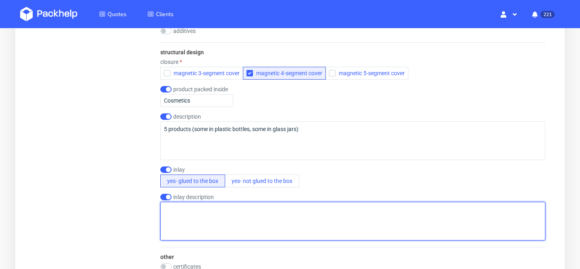
click at [186, 215] on textarea at bounding box center [352, 221] width 385 height 39
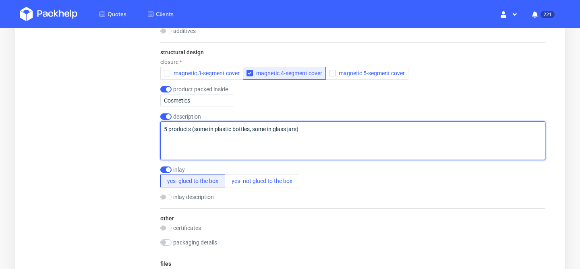
drag, startPoint x: 332, startPoint y: 133, endPoint x: 174, endPoint y: 135, distance: 158.7
click at [174, 135] on textarea "5 products (some in plastic bottles, some in glass jars)" at bounding box center [352, 141] width 385 height 39
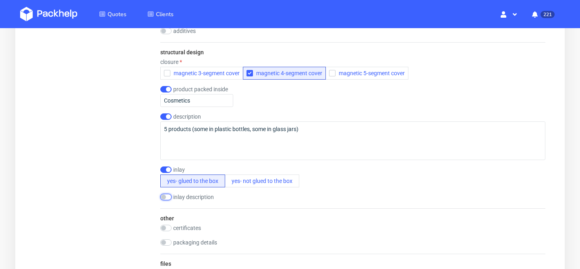
click at [162, 198] on input "checkbox" at bounding box center [165, 197] width 11 height 6
checkbox input "false"
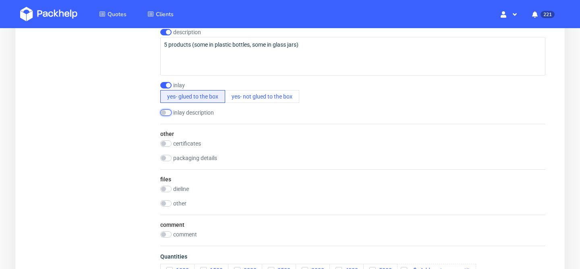
scroll to position [1178, 0]
click at [164, 187] on input "checkbox" at bounding box center [165, 189] width 11 height 6
checkbox input "true"
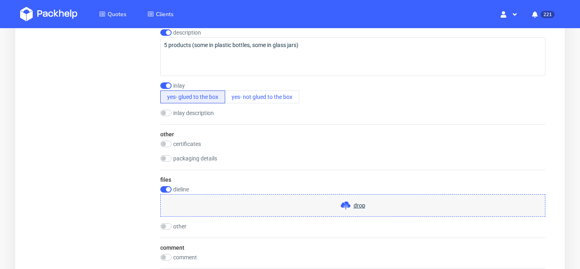
click at [362, 207] on span "drop" at bounding box center [360, 206] width 12 height 8
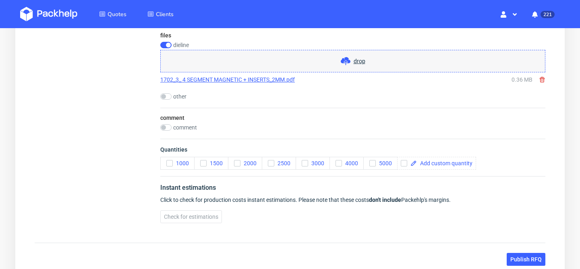
scroll to position [1344, 0]
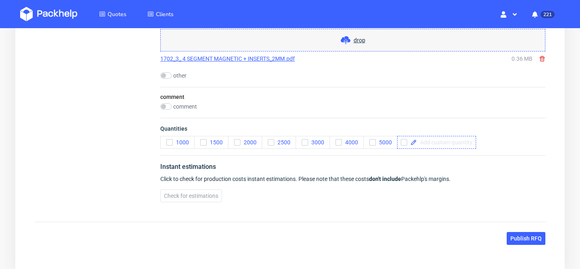
click at [452, 142] on span at bounding box center [445, 143] width 56 height 6
checkbox input "true"
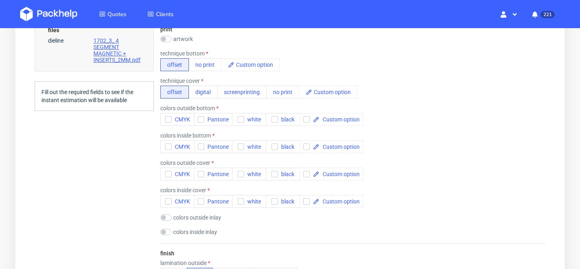
scroll to position [543, 0]
click at [203, 176] on icon "button" at bounding box center [201, 175] width 6 height 6
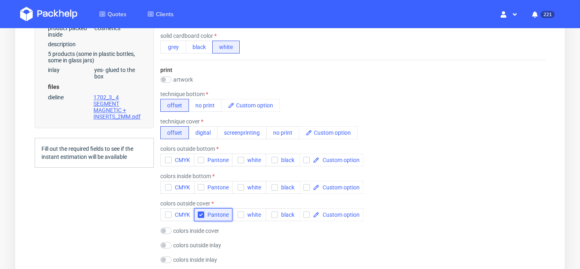
scroll to position [544, 0]
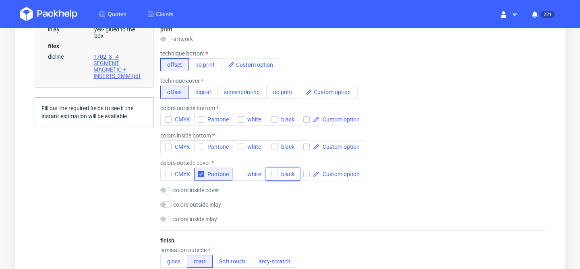
click at [275, 174] on icon "button" at bounding box center [275, 175] width 6 height 6
click at [201, 172] on icon "button" at bounding box center [201, 175] width 6 height 6
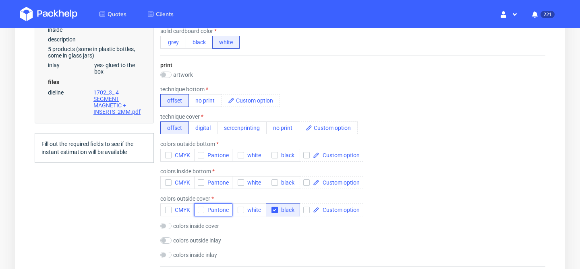
scroll to position [507, 0]
click at [351, 102] on div "technique bottom offset no print" at bounding box center [352, 97] width 385 height 21
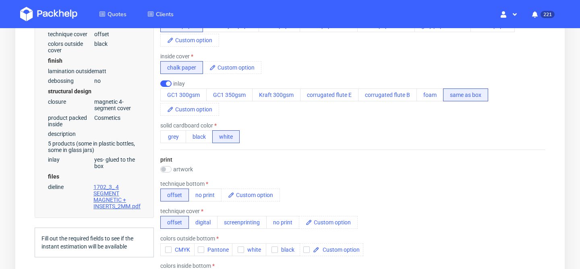
scroll to position [418, 0]
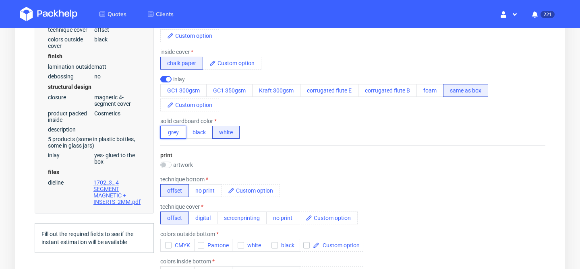
click at [178, 134] on button "grey" at bounding box center [173, 132] width 26 height 13
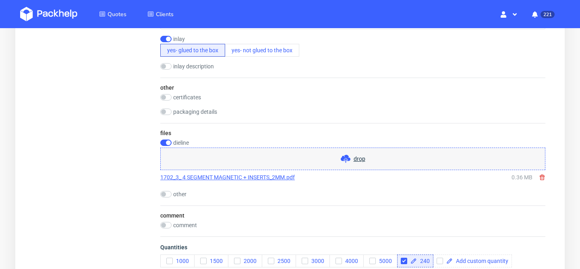
scroll to position [1213, 0]
click at [168, 95] on input "checkbox" at bounding box center [165, 97] width 11 height 6
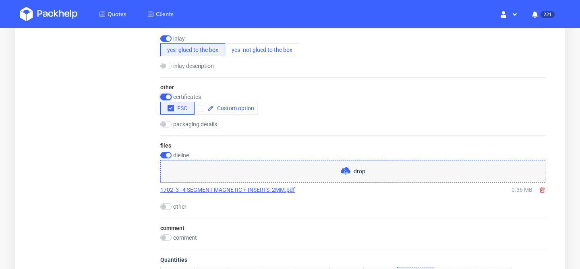
click at [168, 95] on input "checkbox" at bounding box center [165, 97] width 11 height 6
checkbox input "false"
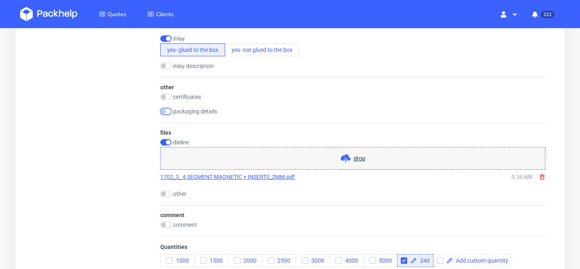
click at [166, 111] on input "checkbox" at bounding box center [165, 111] width 11 height 6
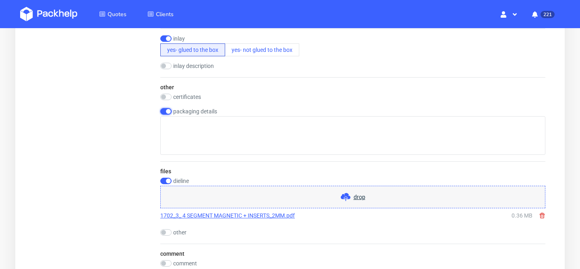
click at [166, 111] on input "checkbox" at bounding box center [165, 111] width 11 height 6
checkbox input "false"
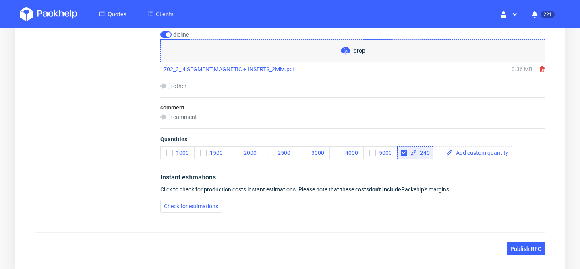
scroll to position [1372, 0]
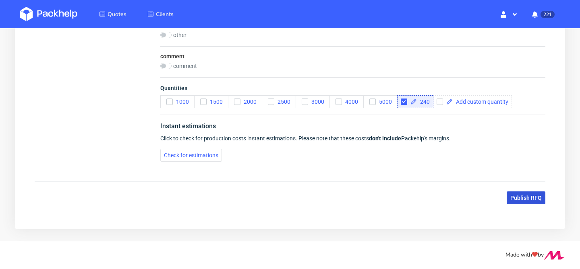
click at [534, 196] on span "Publish RFQ" at bounding box center [525, 198] width 31 height 6
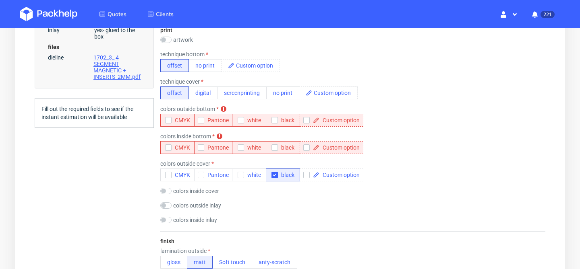
scroll to position [546, 0]
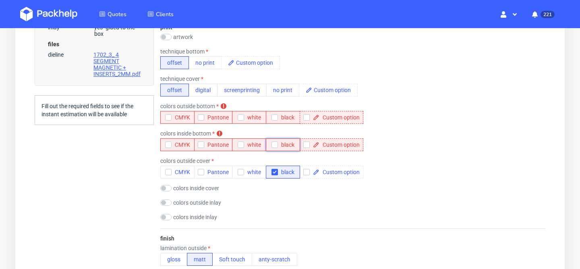
click at [275, 144] on use "button" at bounding box center [275, 145] width 4 height 3
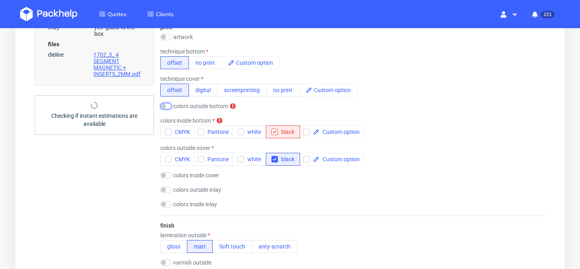
click at [164, 106] on input "checkbox" at bounding box center [165, 106] width 11 height 6
checkbox input "true"
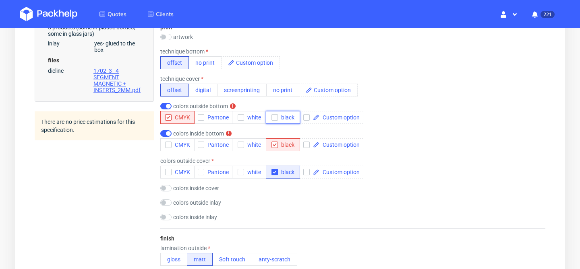
click at [274, 118] on use "button" at bounding box center [275, 117] width 4 height 3
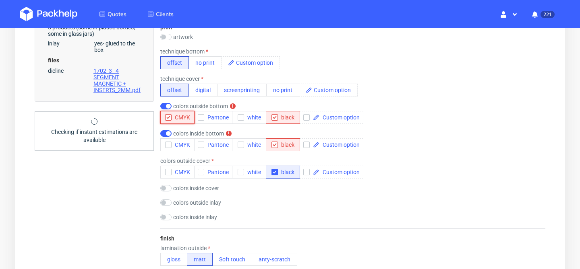
click at [166, 116] on icon "button" at bounding box center [169, 118] width 6 height 6
click at [405, 155] on div "print artwork drop technique bottom offset no print technique cover offset digi…" at bounding box center [352, 122] width 385 height 211
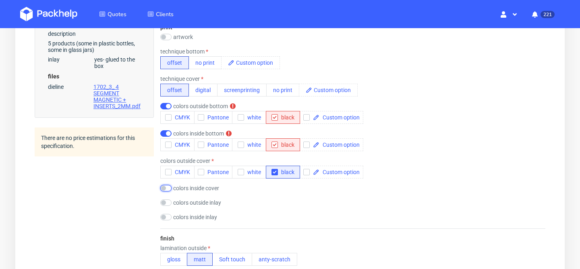
click at [162, 190] on input "checkbox" at bounding box center [165, 188] width 11 height 6
checkbox input "true"
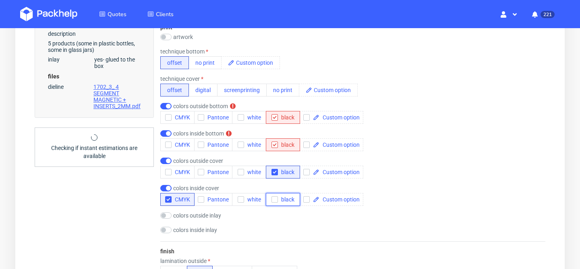
click at [278, 202] on span "black" at bounding box center [286, 200] width 17 height 6
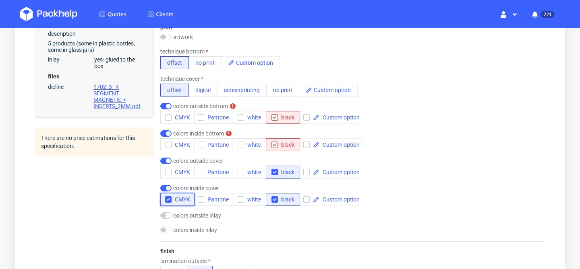
click at [170, 199] on icon "button" at bounding box center [169, 200] width 6 height 6
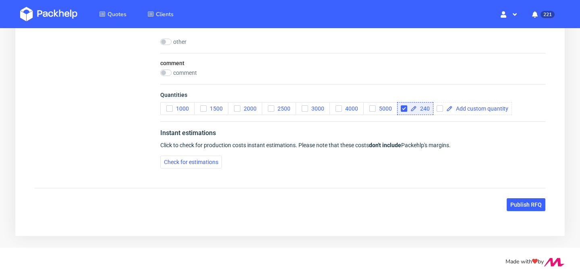
scroll to position [1385, 0]
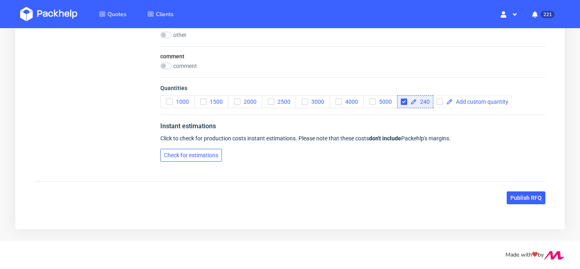
click at [207, 157] on span "Check for estimations" at bounding box center [191, 156] width 54 height 6
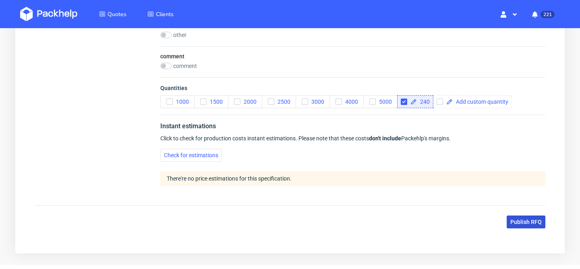
click at [526, 220] on span "Publish RFQ" at bounding box center [525, 223] width 31 height 6
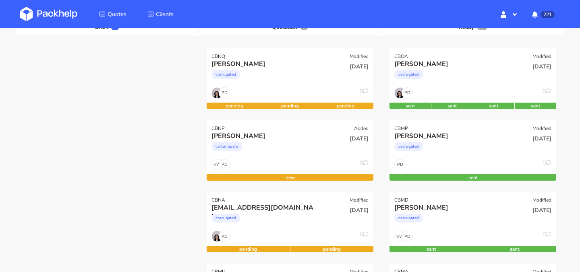
scroll to position [190, 0]
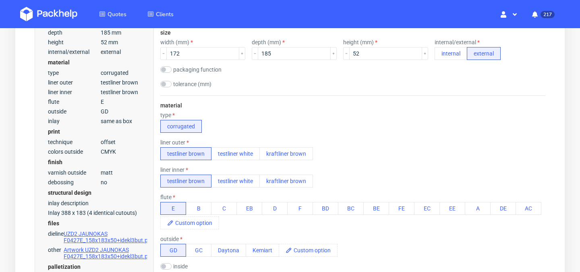
scroll to position [289, 0]
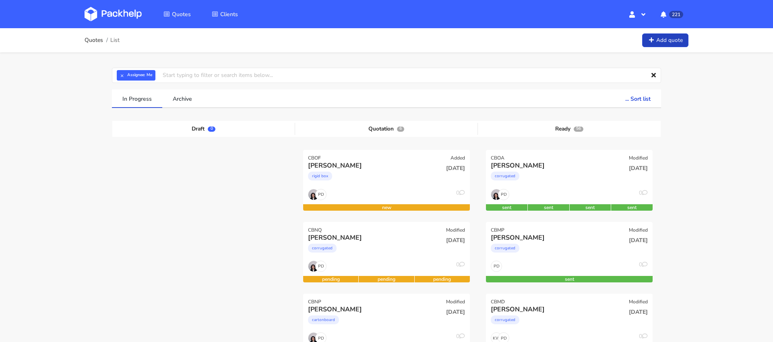
click at [664, 44] on link "Add quote" at bounding box center [665, 40] width 46 height 14
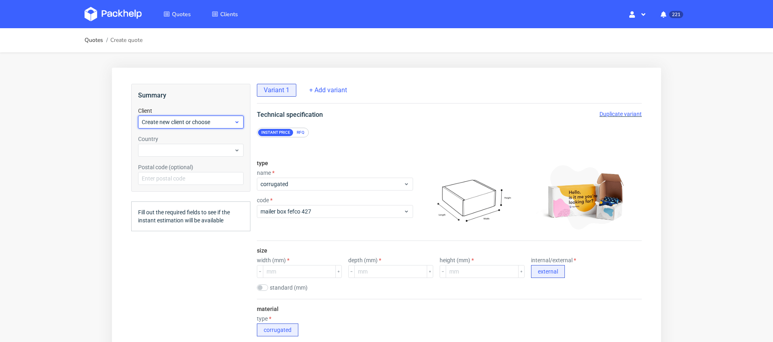
click at [214, 127] on div "Create new client or choose" at bounding box center [191, 122] width 106 height 13
click at [204, 140] on div "Add new client" at bounding box center [190, 140] width 99 height 14
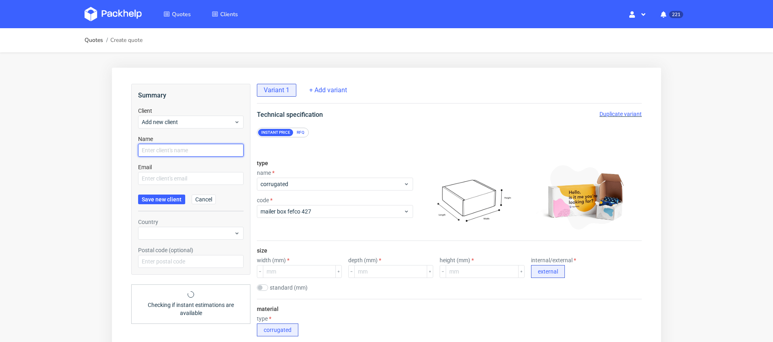
click at [199, 153] on input "text" at bounding box center [191, 150] width 106 height 13
type input "[PERSON_NAME]"
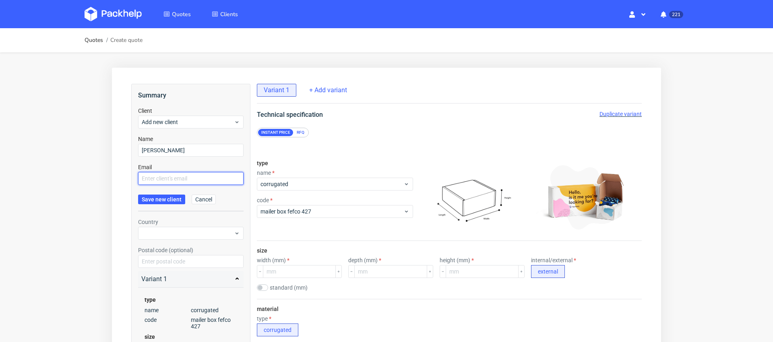
click at [187, 177] on input "text" at bounding box center [191, 178] width 106 height 13
paste input "[EMAIL_ADDRESS][DOMAIN_NAME]"
type input "[EMAIL_ADDRESS][DOMAIN_NAME]"
click at [168, 201] on span "Save new client" at bounding box center [162, 200] width 40 height 6
drag, startPoint x: 203, startPoint y: 149, endPoint x: 138, endPoint y: 148, distance: 64.8
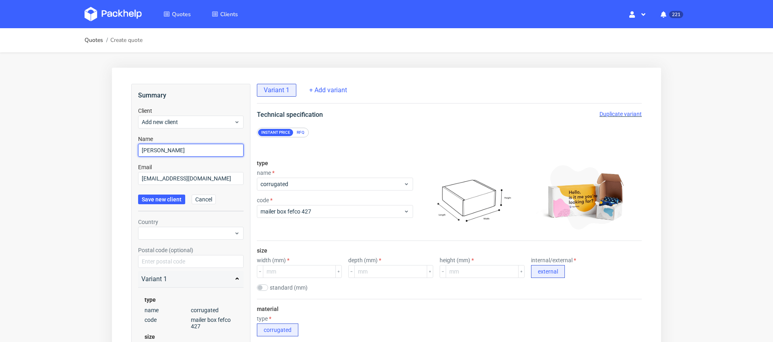
click at [138, 148] on input "[PERSON_NAME]" at bounding box center [191, 150] width 106 height 13
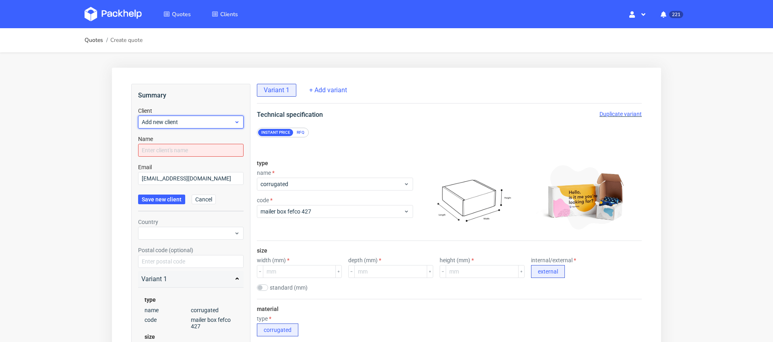
click at [189, 122] on span "Add new client" at bounding box center [188, 122] width 92 height 8
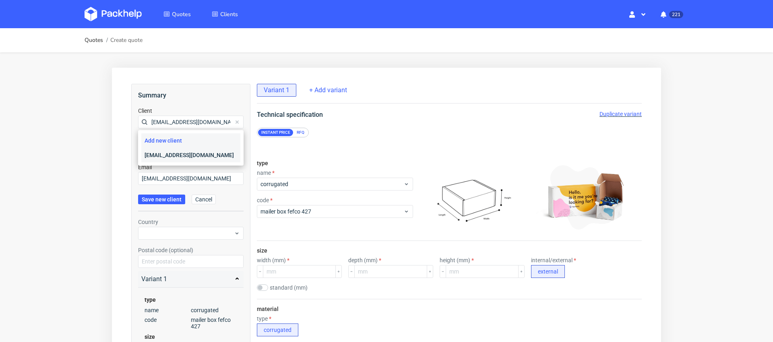
type input "[EMAIL_ADDRESS][DOMAIN_NAME]"
click at [183, 151] on div "[EMAIL_ADDRESS][DOMAIN_NAME]" at bounding box center [190, 155] width 99 height 14
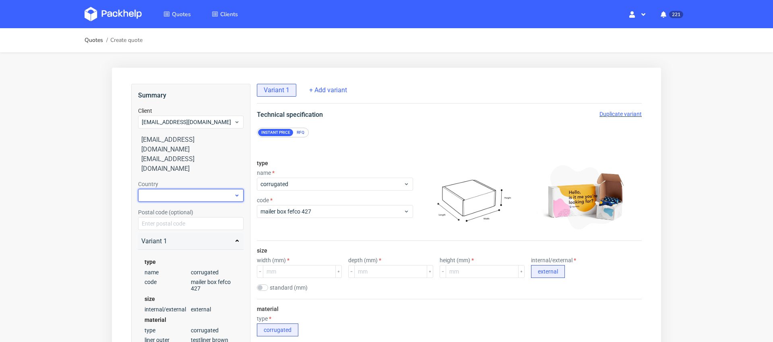
click at [163, 189] on div at bounding box center [191, 195] width 106 height 13
type input "[GEOGRAPHIC_DATA]"
click at [179, 191] on div "[GEOGRAPHIC_DATA]" at bounding box center [190, 194] width 99 height 14
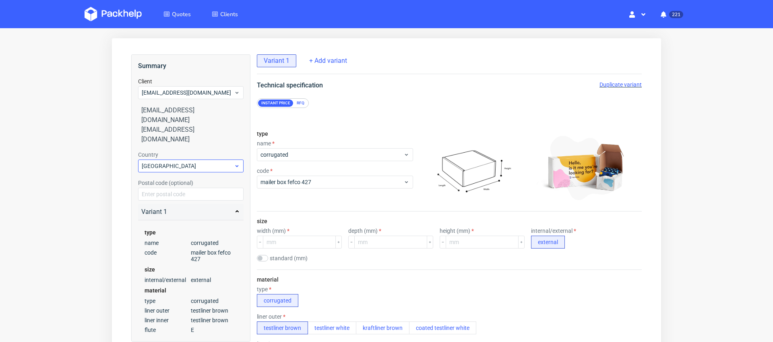
scroll to position [29, 0]
click at [329, 157] on span "corrugated" at bounding box center [332, 155] width 143 height 8
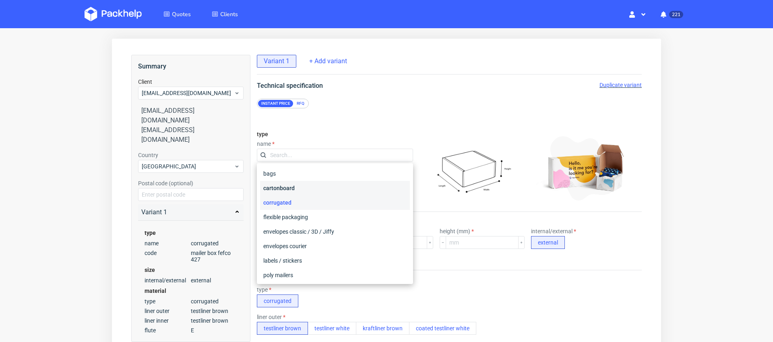
click at [321, 182] on div "cartonboard" at bounding box center [335, 188] width 150 height 14
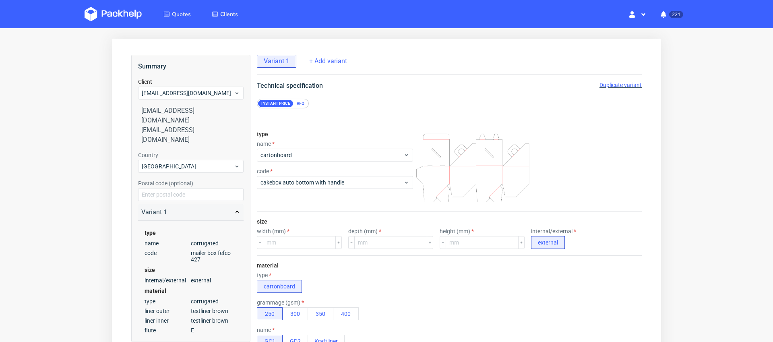
click at [311, 254] on div "size width (mm) depth (mm) height (mm) internal/external external" at bounding box center [449, 233] width 385 height 43
click at [311, 244] on input "number" at bounding box center [299, 242] width 73 height 13
click at [315, 257] on div "material type cartonboard grammage (gsm) 250 300 350 400 name GC1 GD2 Kraftliner" at bounding box center [449, 304] width 385 height 99
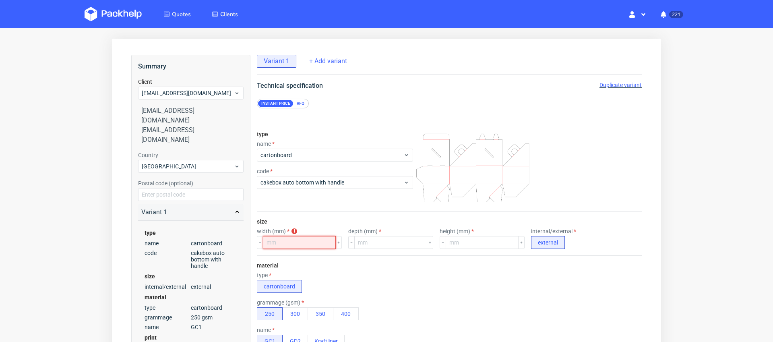
click at [304, 238] on input "number" at bounding box center [299, 242] width 73 height 13
click at [315, 210] on div "type name cartonboard code cakebox auto bottom with handle" at bounding box center [335, 167] width 156 height 87
click at [319, 155] on span "cartonboard" at bounding box center [332, 155] width 143 height 8
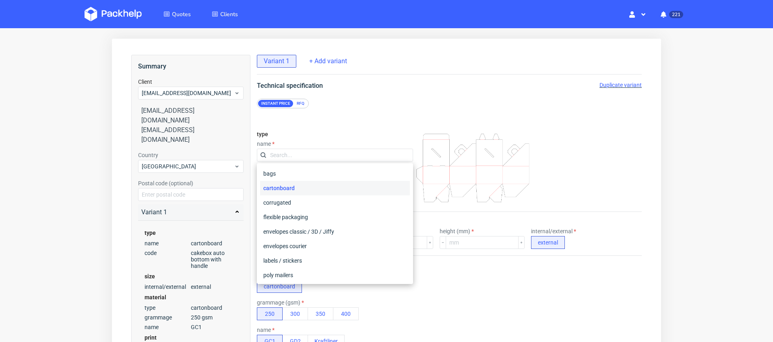
click at [313, 188] on div "cartonboard" at bounding box center [335, 188] width 150 height 14
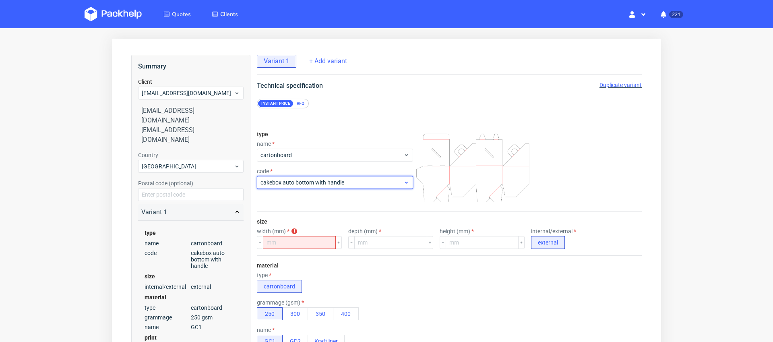
click at [331, 183] on span "cakebox auto bottom with handle" at bounding box center [332, 182] width 143 height 8
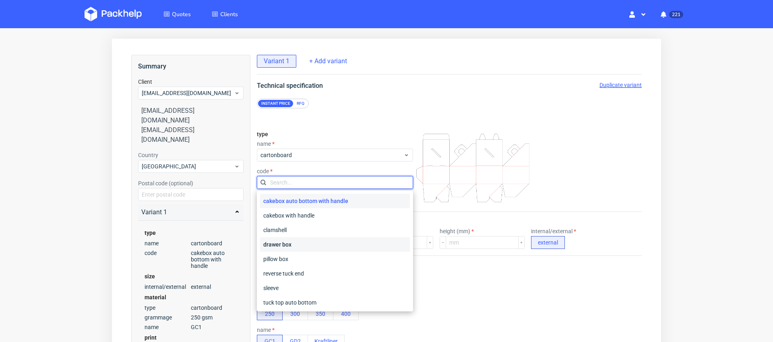
scroll to position [31, 0]
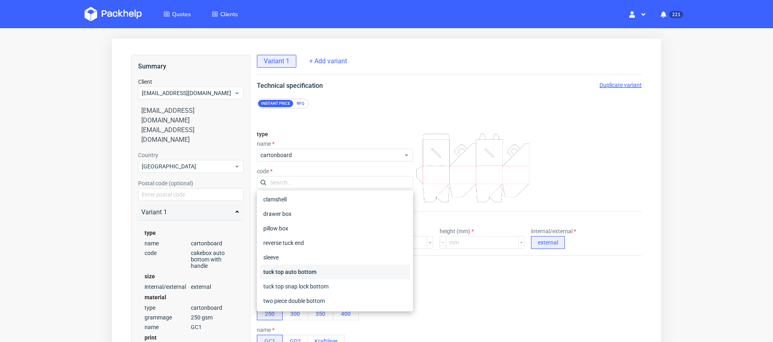
click at [330, 268] on div "tuck top auto bottom" at bounding box center [335, 272] width 150 height 14
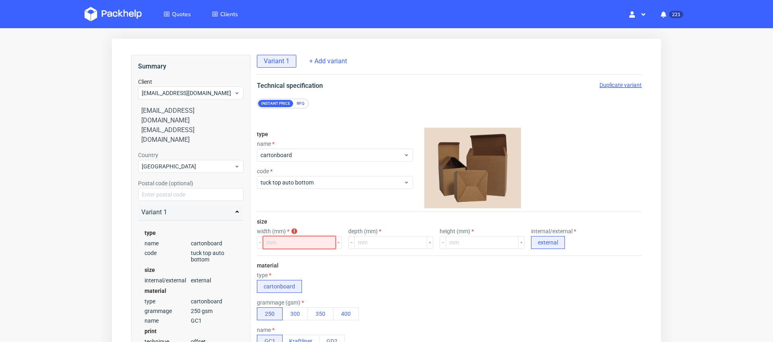
click at [305, 243] on input "number" at bounding box center [299, 242] width 73 height 13
type input "100"
click at [367, 243] on input "number" at bounding box center [390, 242] width 73 height 13
type input "100"
click at [446, 245] on input "number" at bounding box center [482, 242] width 73 height 13
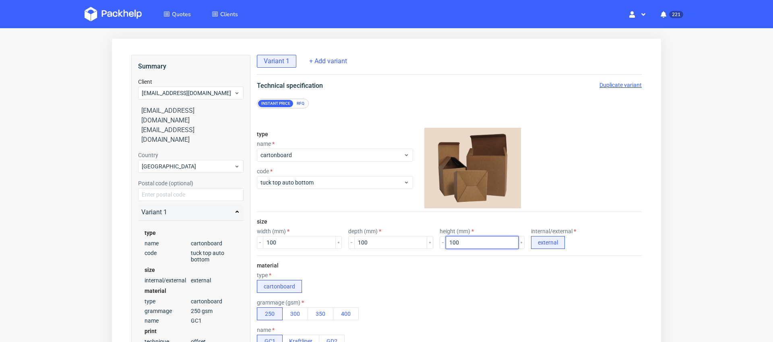
type input "100"
click at [462, 271] on div "material type cartonboard grammage (gsm) 250 300 350 400 name GC1 Kraftliner GD2" at bounding box center [449, 304] width 385 height 99
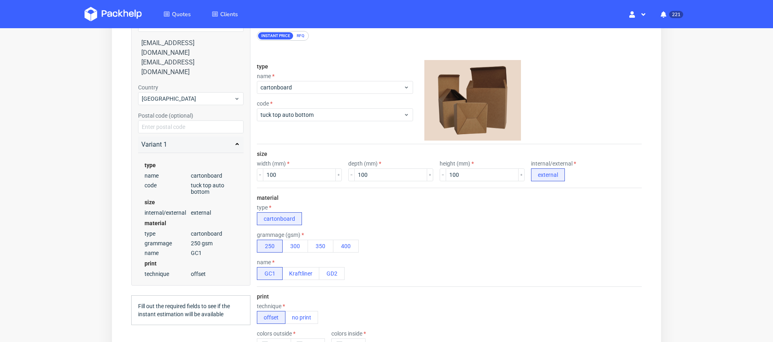
scroll to position [123, 0]
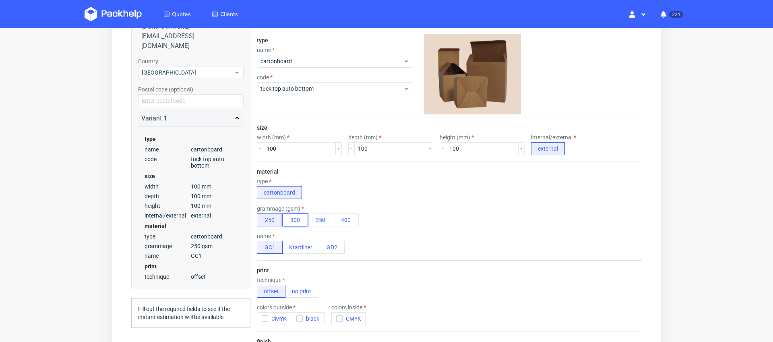
click at [300, 224] on button "300" at bounding box center [295, 219] width 26 height 13
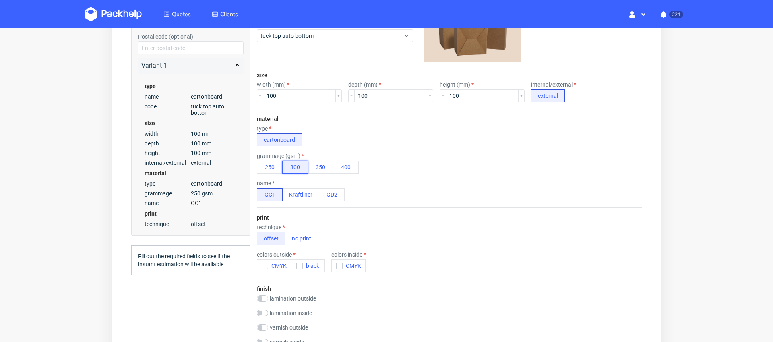
scroll to position [176, 0]
click at [265, 266] on icon "button" at bounding box center [265, 266] width 6 height 6
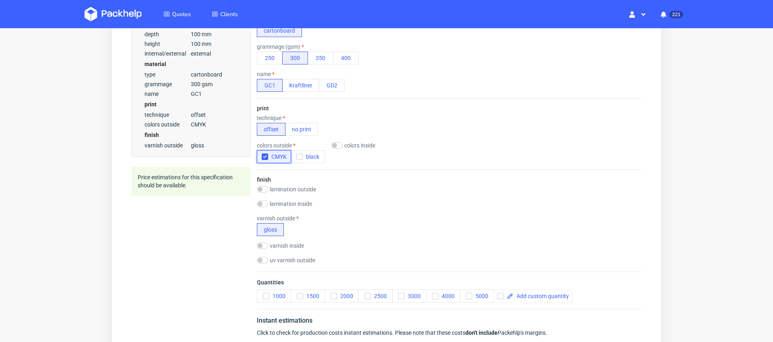
scroll to position [286, 0]
click at [263, 187] on input "checkbox" at bounding box center [262, 187] width 11 height 6
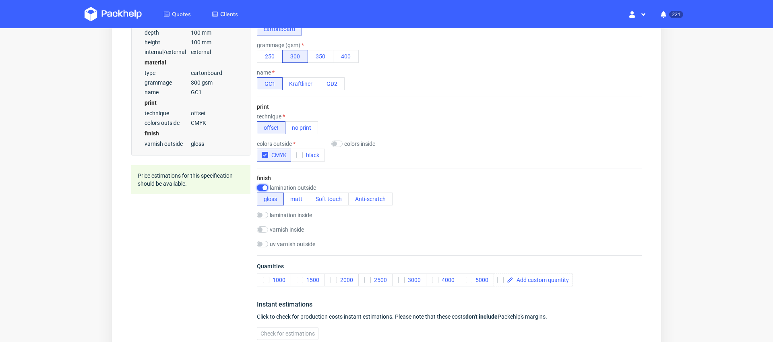
click at [263, 187] on input "checkbox" at bounding box center [262, 187] width 11 height 6
checkbox input "false"
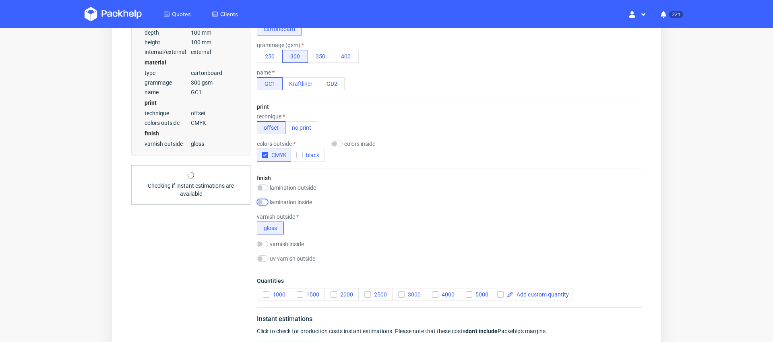
click at [263, 202] on input "checkbox" at bounding box center [262, 202] width 11 height 6
checkbox input "false"
click at [261, 245] on input "checkbox" at bounding box center [262, 244] width 11 height 6
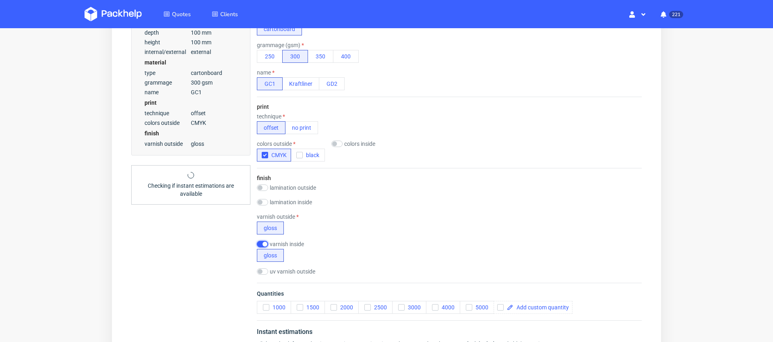
click at [261, 245] on input "checkbox" at bounding box center [262, 244] width 11 height 6
checkbox input "false"
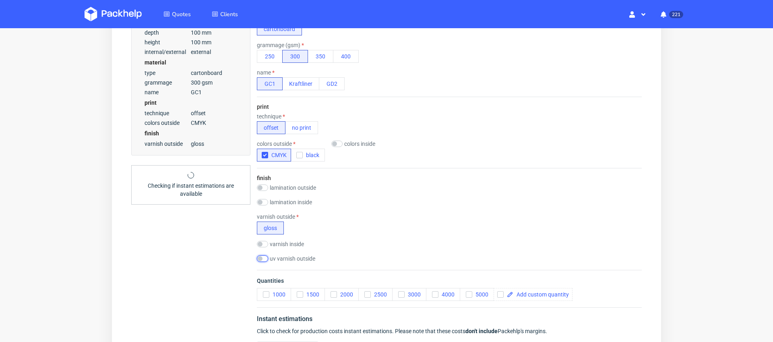
click at [261, 258] on input "checkbox" at bounding box center [262, 258] width 11 height 6
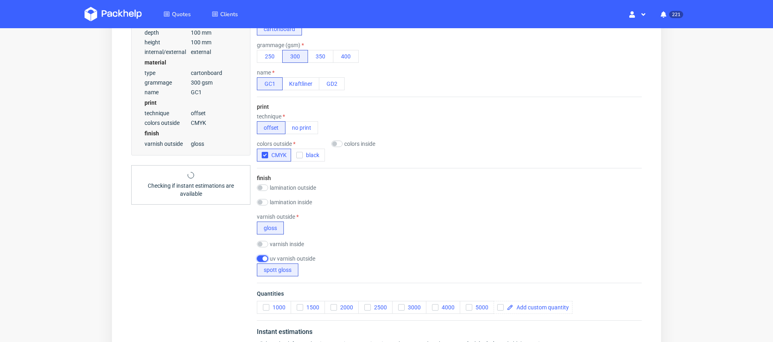
click at [265, 258] on input "checkbox" at bounding box center [262, 258] width 11 height 6
checkbox input "false"
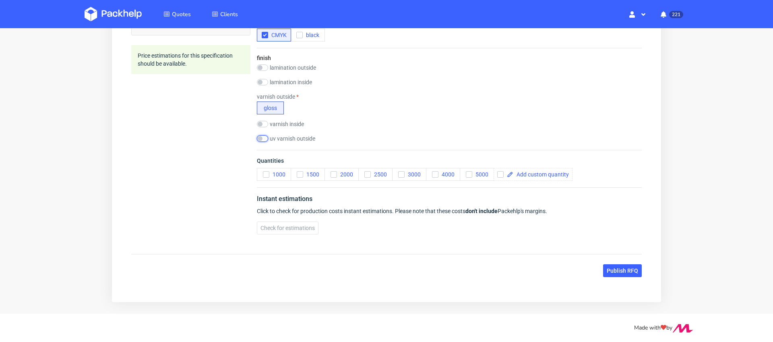
scroll to position [0, 0]
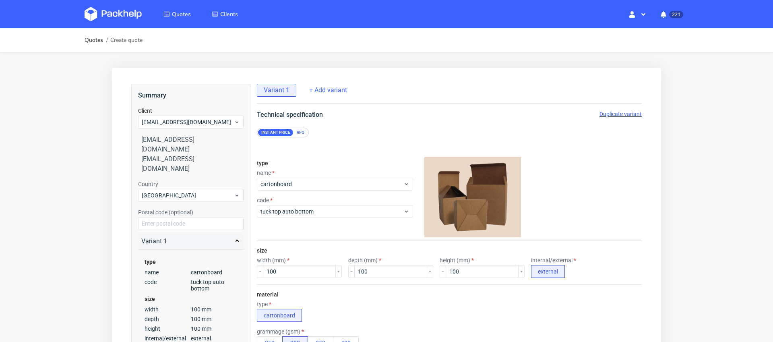
click at [299, 135] on div "RFQ" at bounding box center [301, 132] width 14 height 7
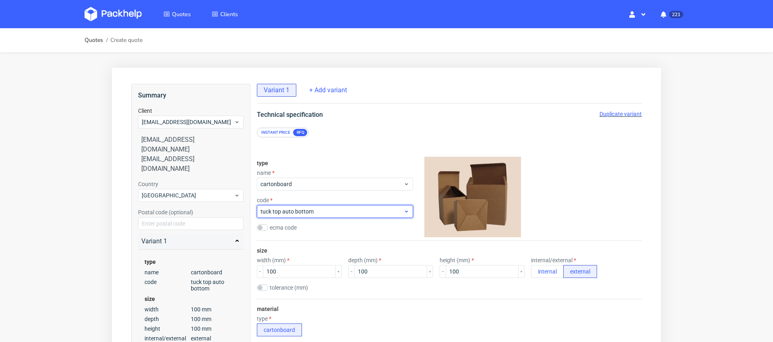
click at [340, 211] on span "tuck top auto bottom" at bounding box center [332, 211] width 143 height 8
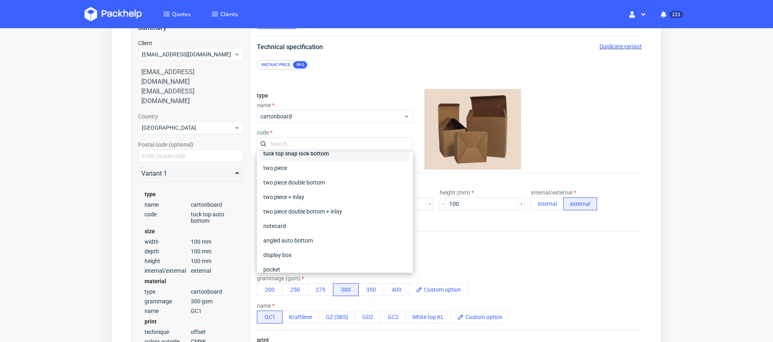
scroll to position [190, 0]
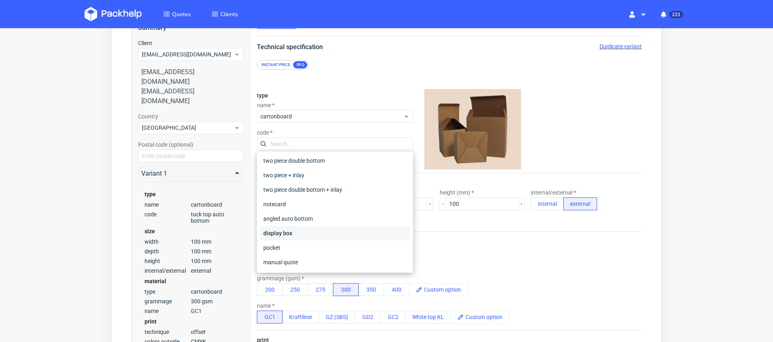
click at [335, 231] on div "display box" at bounding box center [335, 233] width 150 height 14
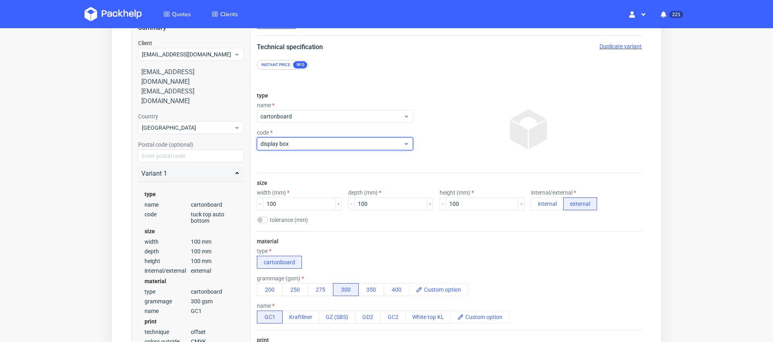
click at [333, 150] on div "display box" at bounding box center [335, 143] width 156 height 13
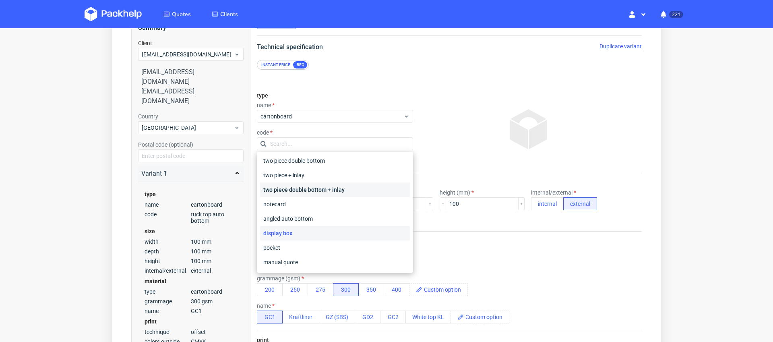
scroll to position [97, 0]
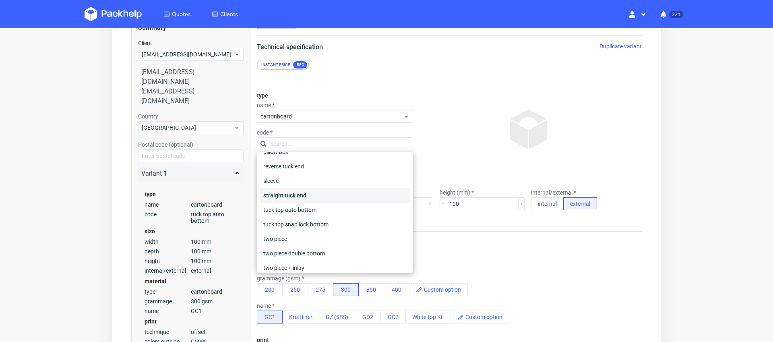
click at [329, 196] on div "straight tuck end" at bounding box center [335, 195] width 150 height 14
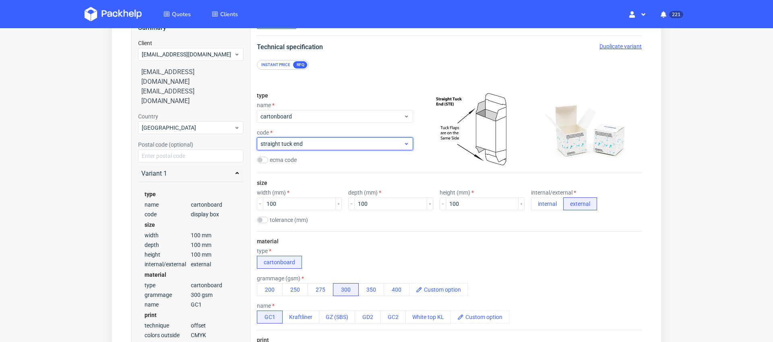
click at [333, 144] on span "straight tuck end" at bounding box center [332, 144] width 143 height 8
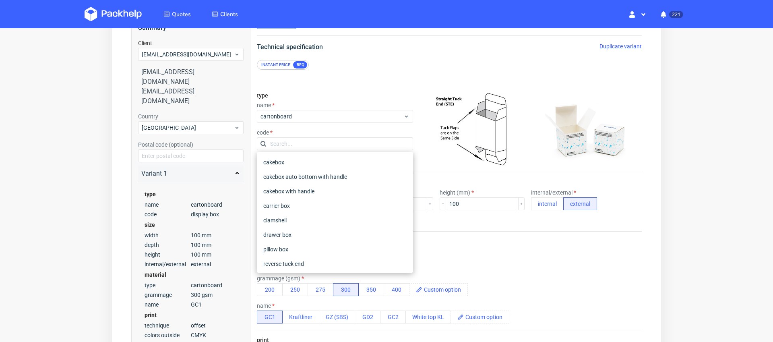
scroll to position [81, 0]
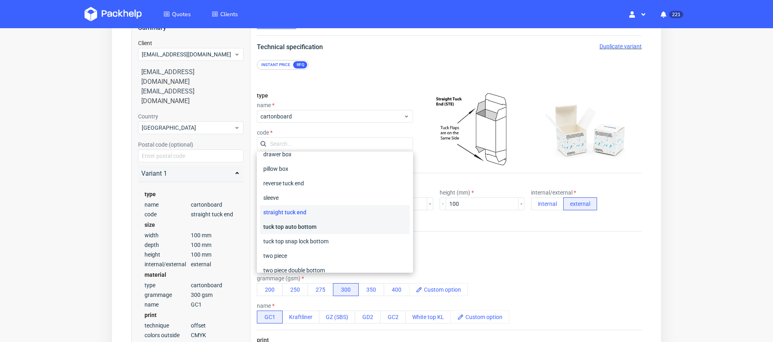
click at [331, 225] on div "tuck top auto bottom" at bounding box center [335, 227] width 150 height 14
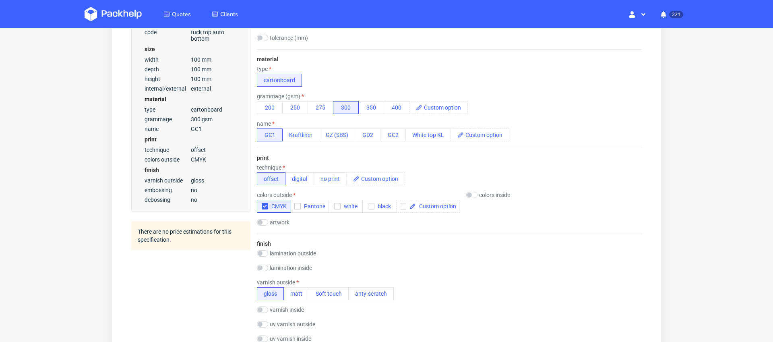
scroll to position [250, 0]
click at [264, 222] on input "checkbox" at bounding box center [262, 222] width 11 height 6
checkbox input "true"
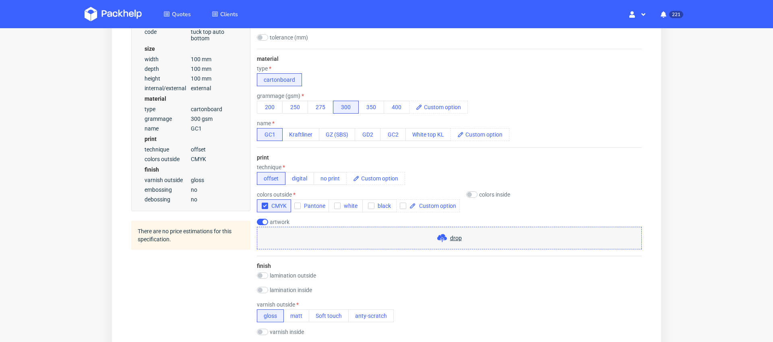
click at [454, 239] on span "drop" at bounding box center [456, 238] width 12 height 8
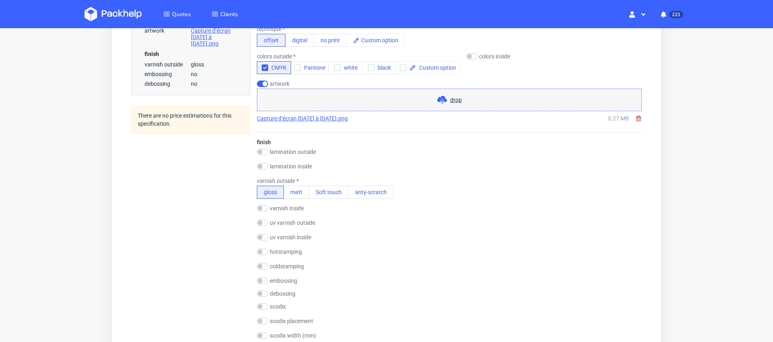
scroll to position [388, 0]
click at [262, 253] on input "checkbox" at bounding box center [262, 252] width 11 height 6
checkbox input "true"
click at [293, 266] on button "silver" at bounding box center [295, 263] width 27 height 13
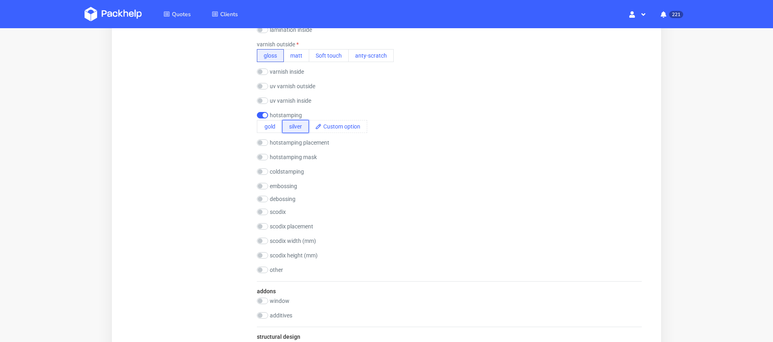
scroll to position [526, 0]
click at [263, 142] on input "checkbox" at bounding box center [262, 141] width 11 height 6
checkbox input "true"
click at [276, 153] on input "text" at bounding box center [293, 152] width 73 height 13
type input "Middle of the box"
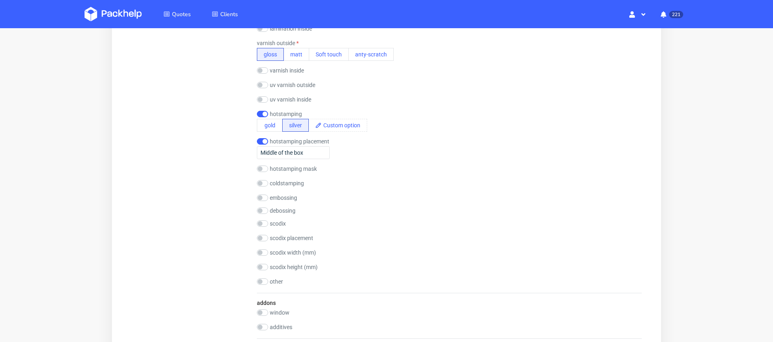
click at [377, 199] on div "embossing" at bounding box center [449, 198] width 385 height 6
click at [263, 170] on input "checkbox" at bounding box center [262, 169] width 11 height 6
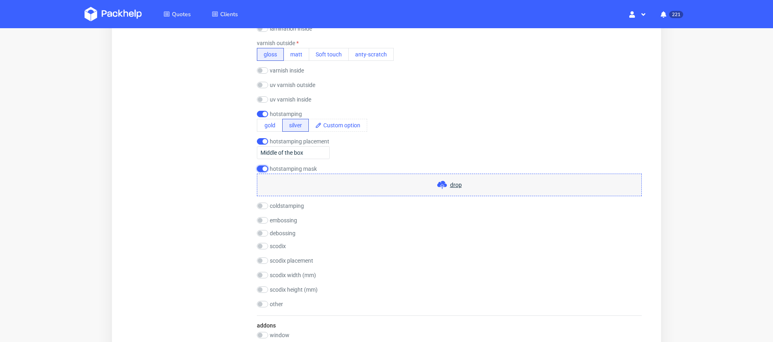
click at [263, 170] on input "checkbox" at bounding box center [262, 169] width 11 height 6
checkbox input "false"
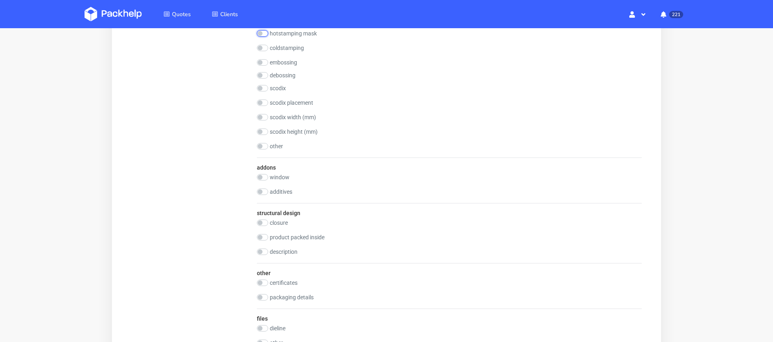
scroll to position [663, 0]
click at [265, 234] on input "checkbox" at bounding box center [262, 236] width 11 height 6
checkbox input "true"
click at [292, 253] on input "text" at bounding box center [293, 247] width 73 height 13
type input "Candle"
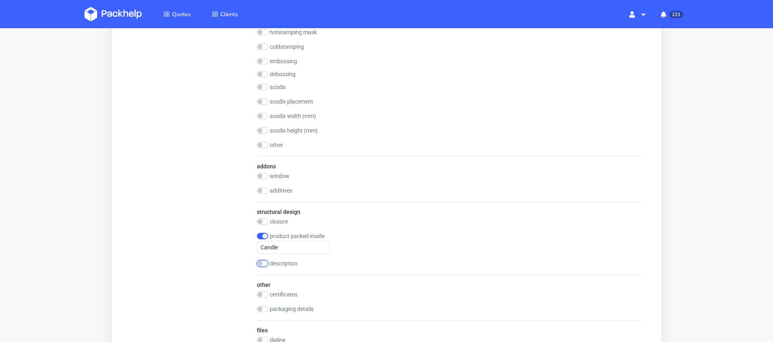
click at [262, 261] on input "checkbox" at bounding box center [262, 263] width 11 height 6
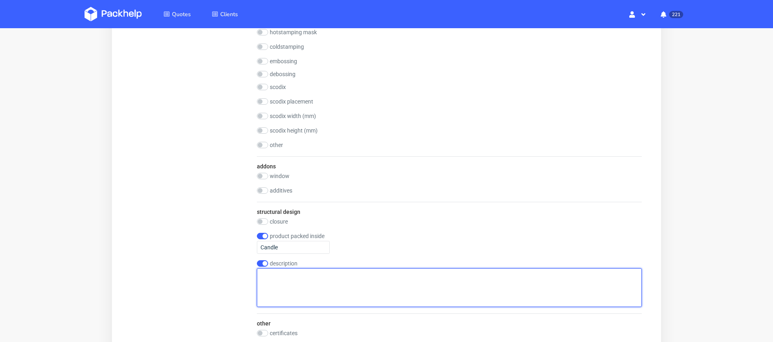
click at [281, 275] on textarea at bounding box center [449, 287] width 385 height 39
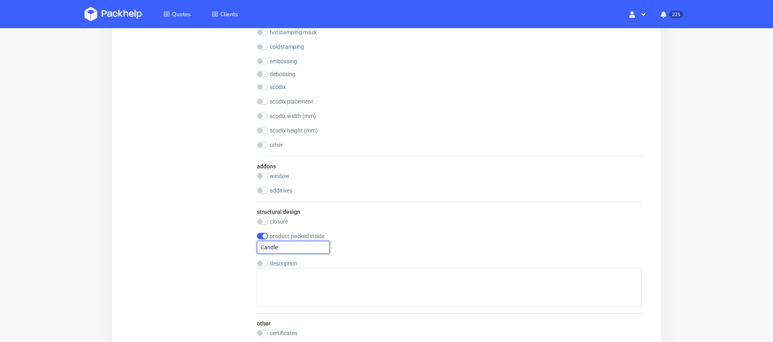
checkbox input "false"
click at [293, 247] on input "Candle" at bounding box center [293, 247] width 73 height 13
type input "Candle (8cm diameter, 9cm height)"
click at [391, 247] on div "product packed inside Candle (8cm diameter, 9cm height)" at bounding box center [449, 243] width 385 height 21
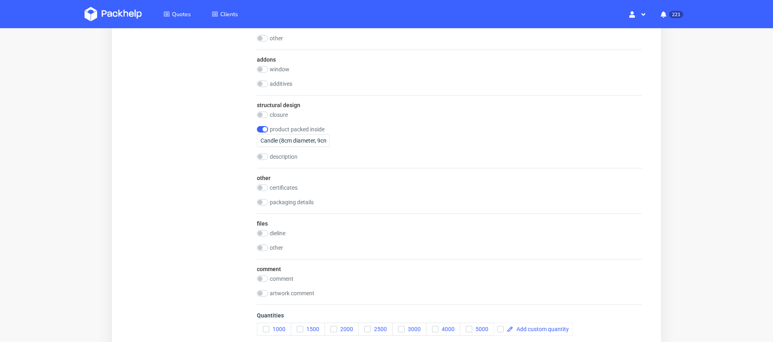
scroll to position [813, 0]
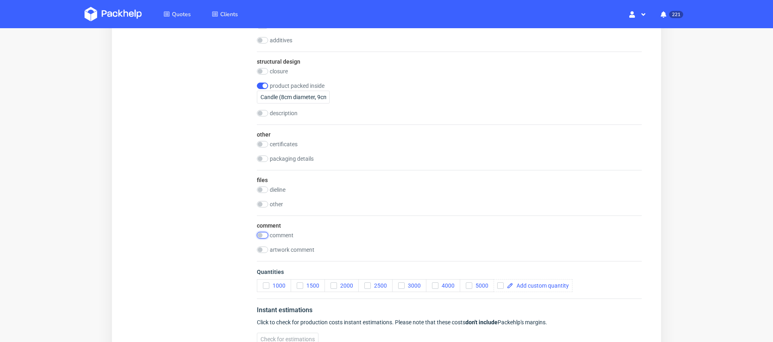
click at [262, 235] on input "checkbox" at bounding box center [262, 235] width 11 height 6
checkbox input "true"
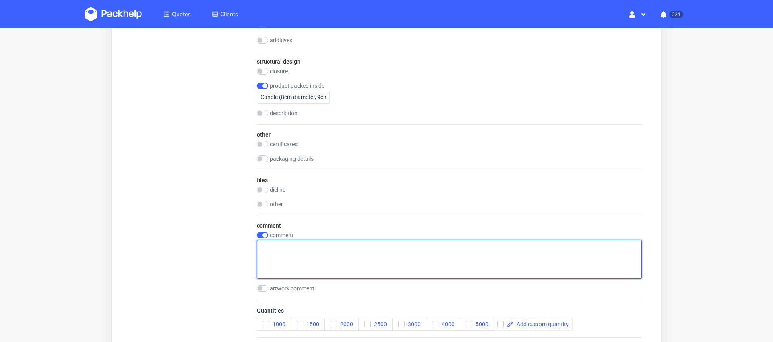
click at [284, 254] on textarea at bounding box center [449, 259] width 385 height 39
type textarea "3 different designs (500 units/design)"
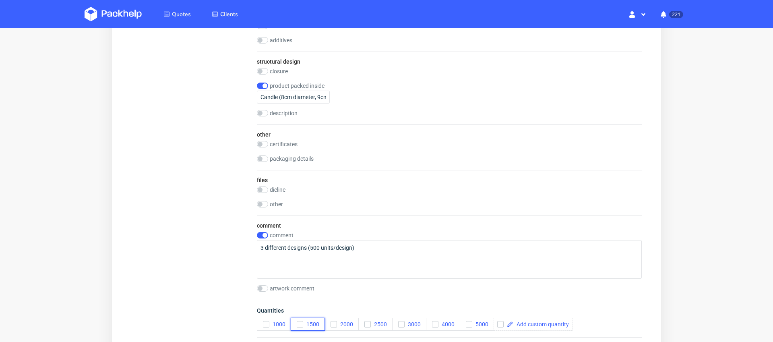
click at [312, 320] on button "1500" at bounding box center [308, 324] width 34 height 13
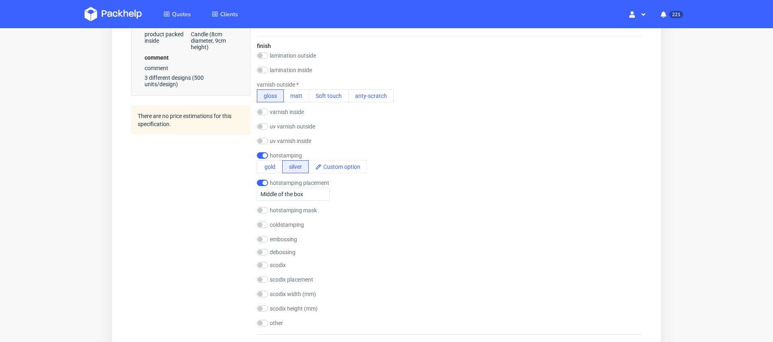
scroll to position [465, 0]
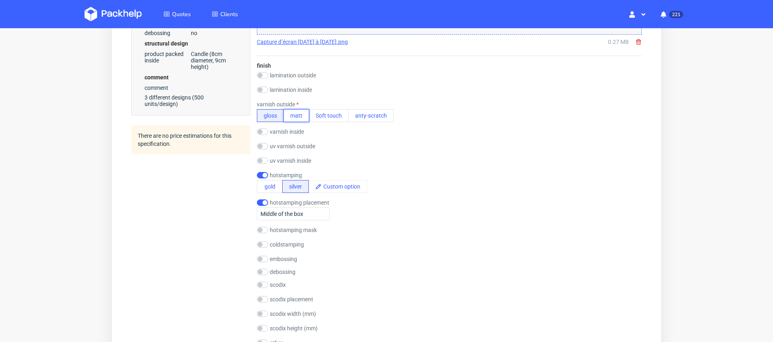
click at [299, 118] on button "matt" at bounding box center [297, 115] width 26 height 13
click at [271, 107] on label "varnish outside" at bounding box center [278, 104] width 42 height 6
click at [271, 114] on button "gloss" at bounding box center [270, 115] width 27 height 13
click at [291, 114] on button "matt" at bounding box center [297, 115] width 26 height 13
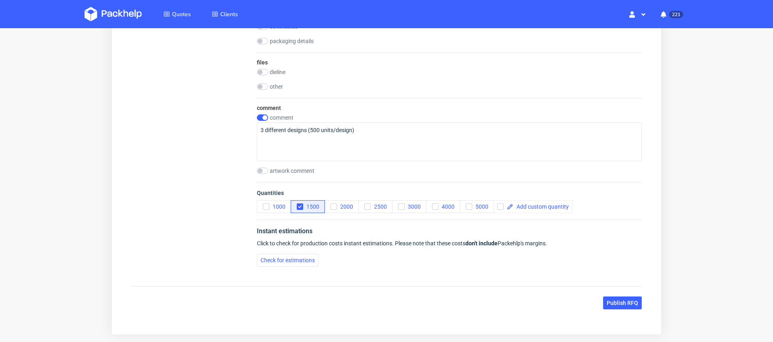
scroll to position [931, 0]
click at [297, 263] on button "Check for estimations" at bounding box center [288, 259] width 62 height 13
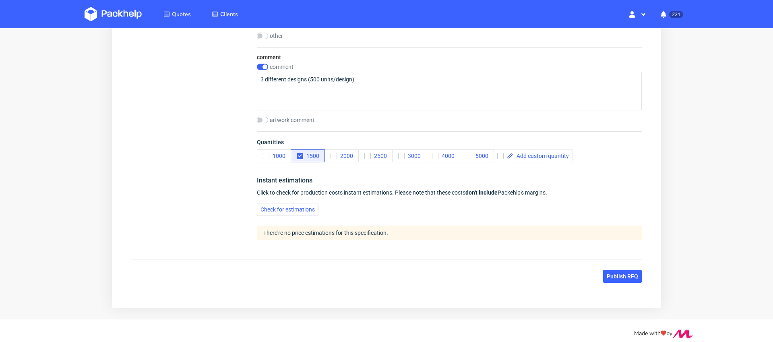
scroll to position [987, 0]
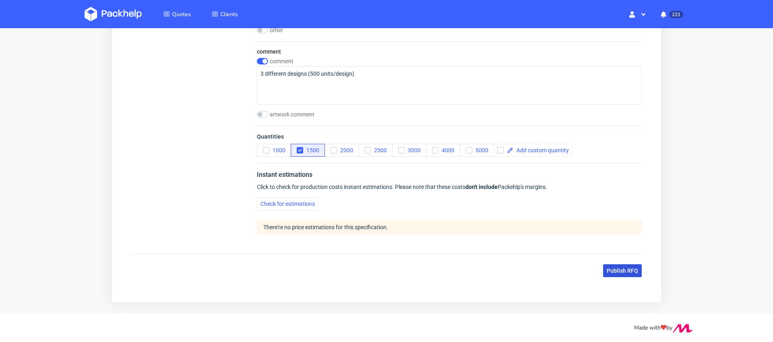
click at [636, 270] on span "Publish RFQ" at bounding box center [622, 271] width 31 height 6
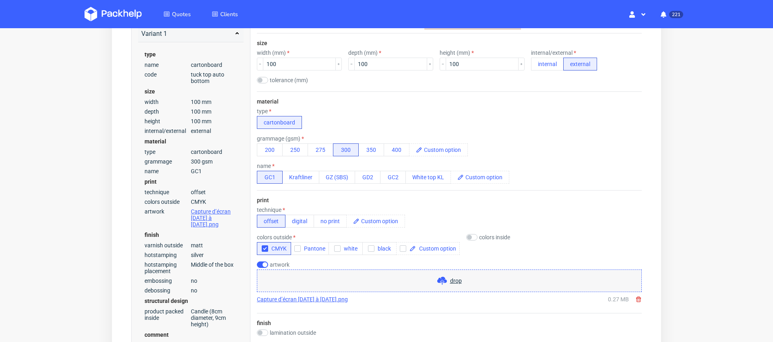
scroll to position [207, 0]
